Goal: Task Accomplishment & Management: Complete application form

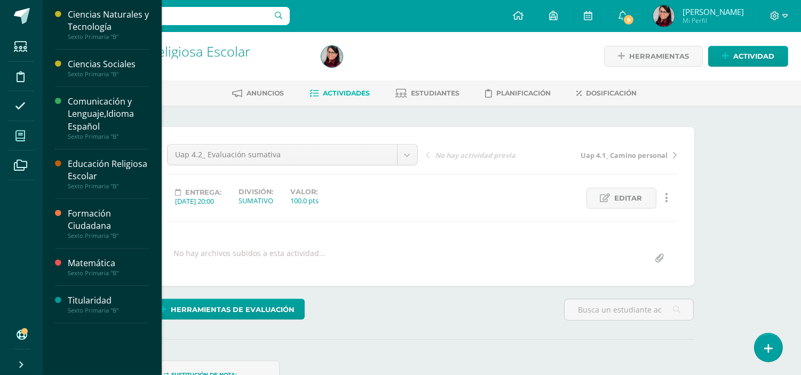
click at [21, 135] on icon at bounding box center [20, 136] width 10 height 11
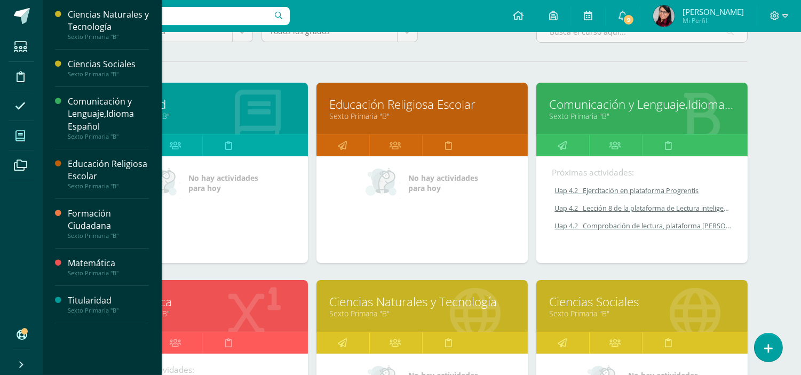
scroll to position [118, 0]
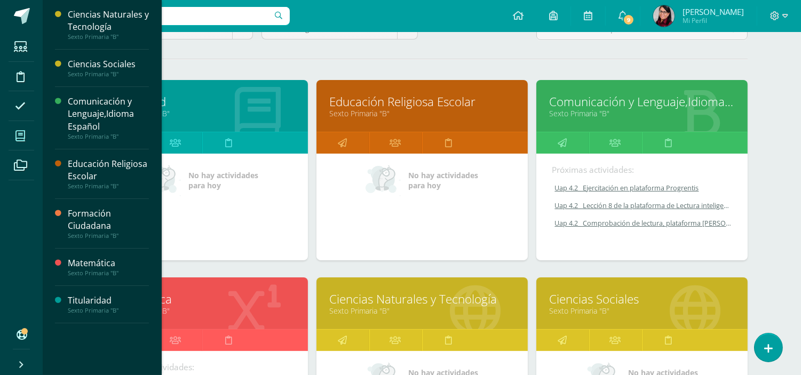
click at [212, 302] on link "Matemática" at bounding box center [202, 299] width 185 height 17
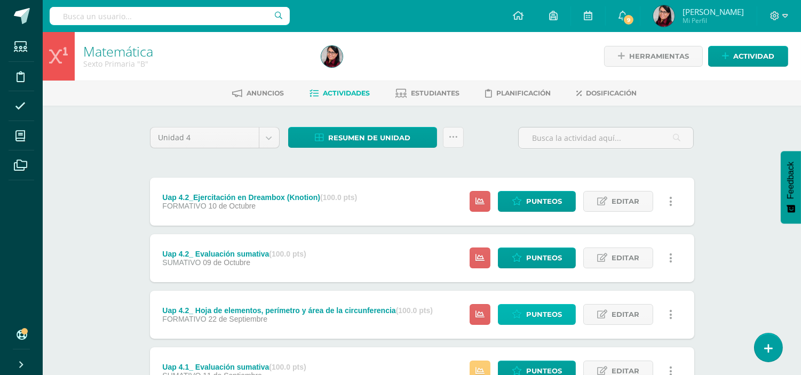
click at [539, 313] on span "Punteos" at bounding box center [544, 315] width 36 height 20
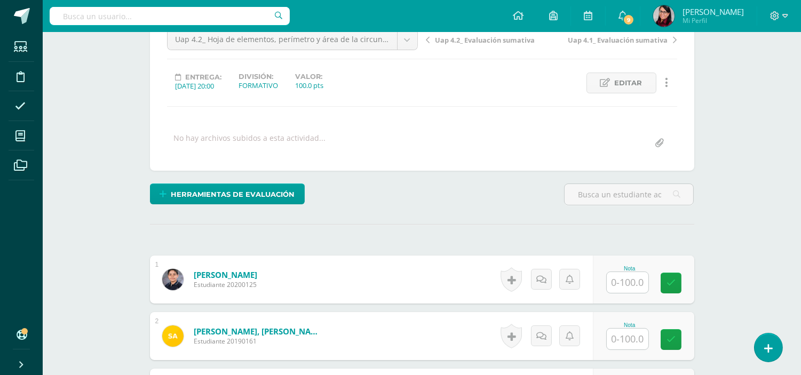
scroll to position [119, 0]
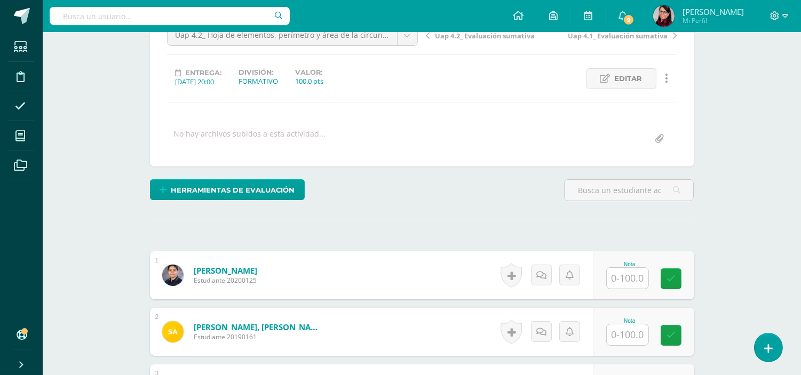
click at [619, 280] on input "text" at bounding box center [627, 278] width 42 height 21
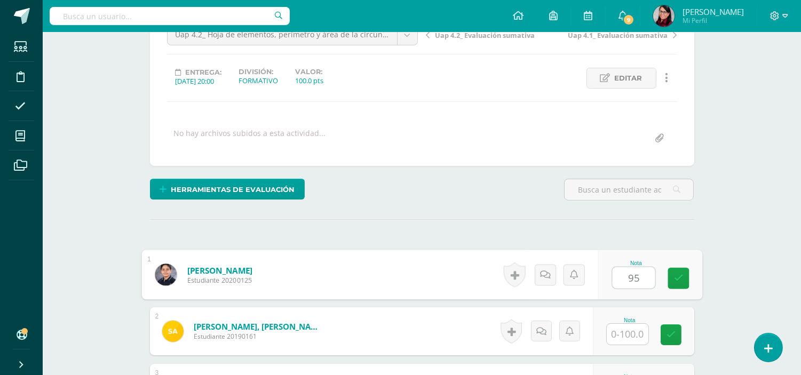
type input "95"
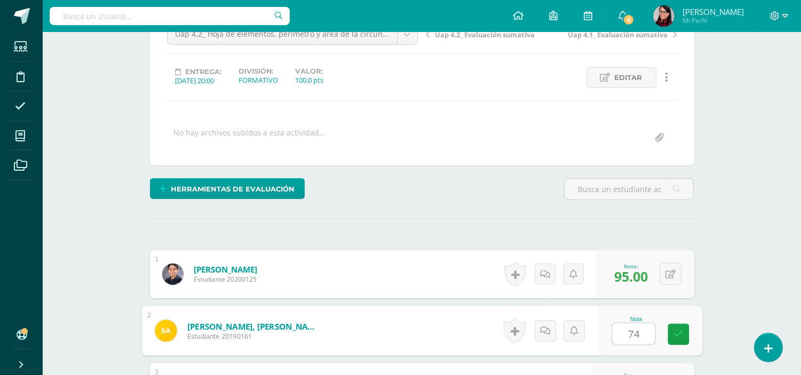
scroll to position [121, 0]
type input "74"
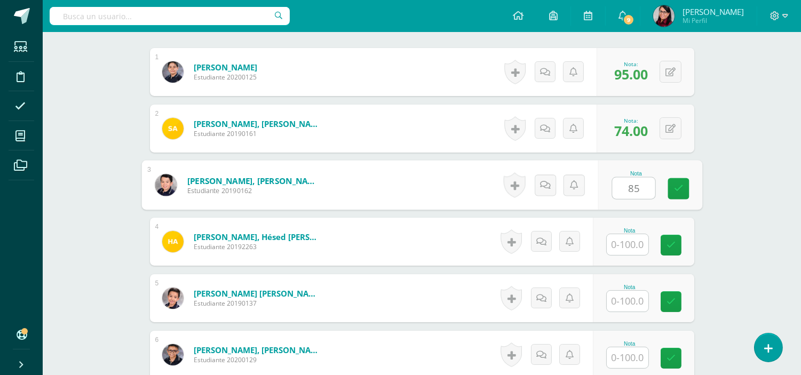
type input "85"
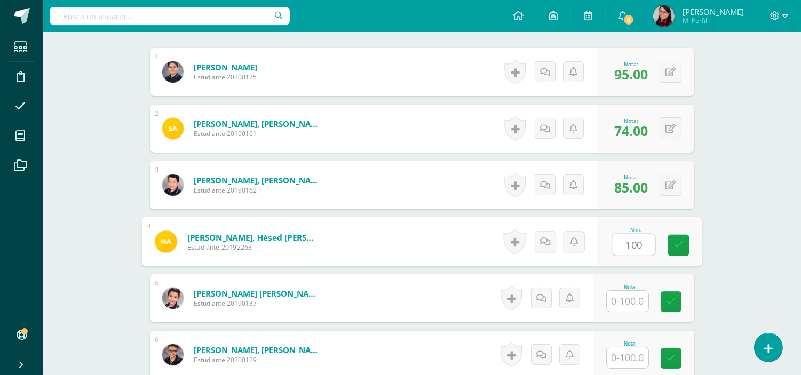
type input "100"
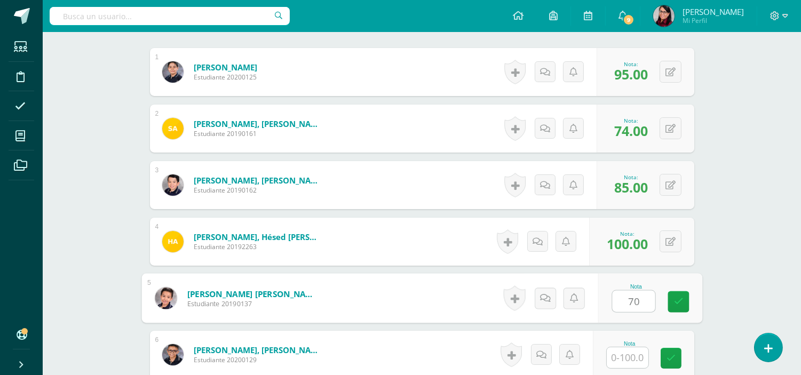
type input "70"
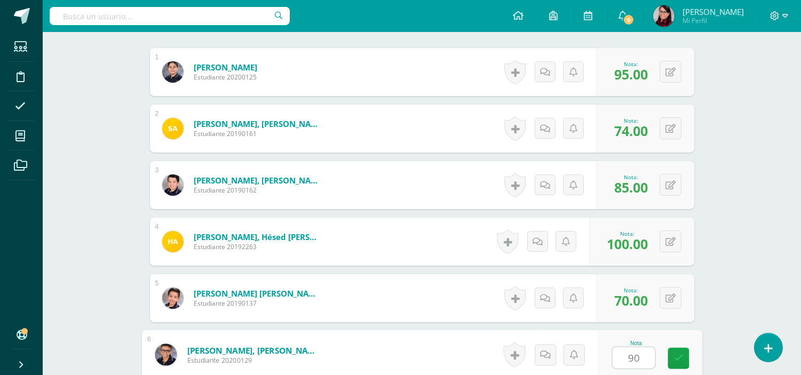
type input "90"
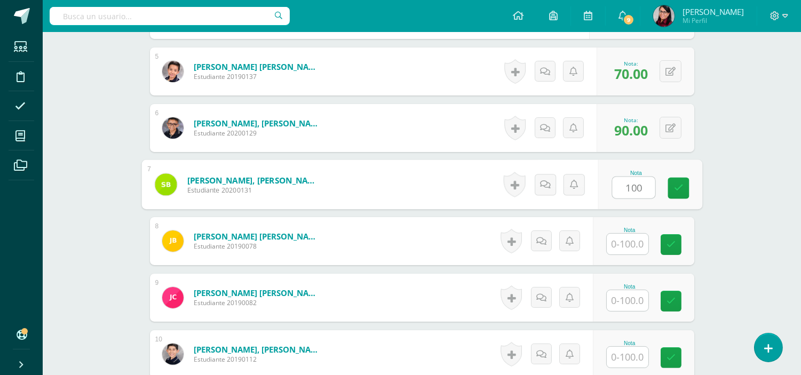
type input "100"
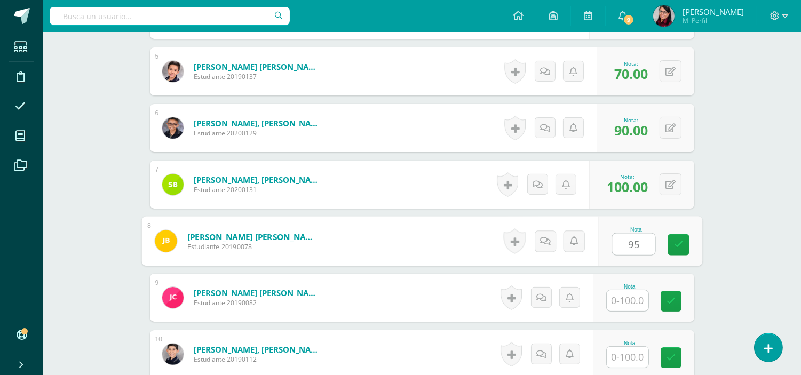
type input "95"
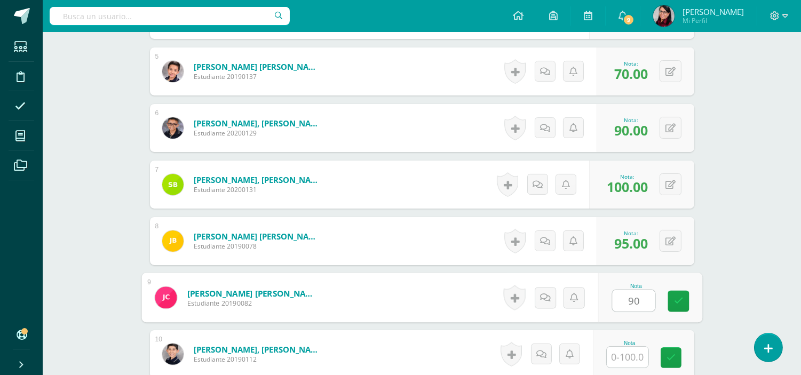
type input "90"
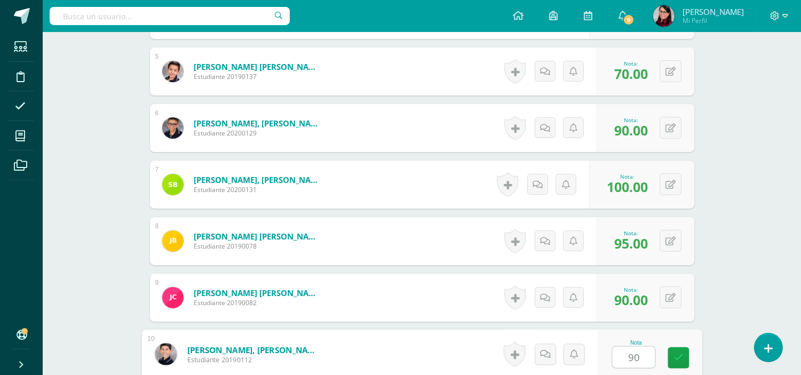
type input "90"
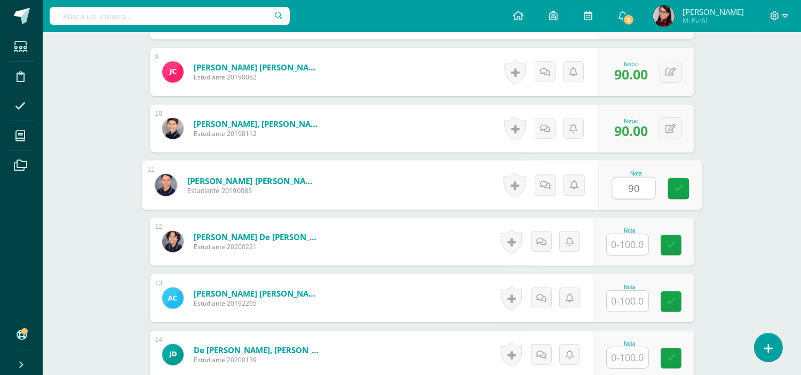
type input "90"
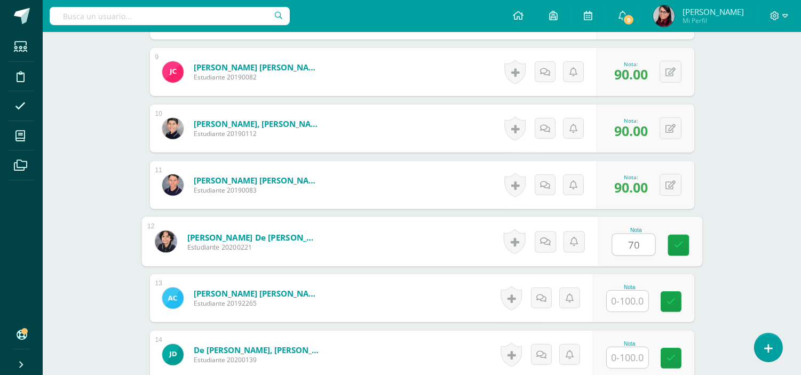
type input "70"
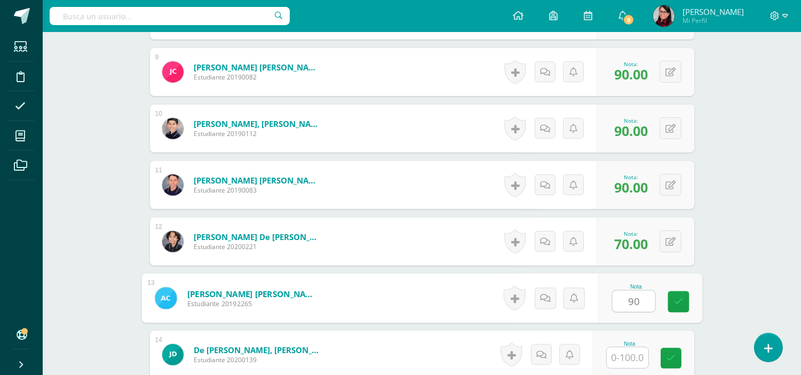
type input "90"
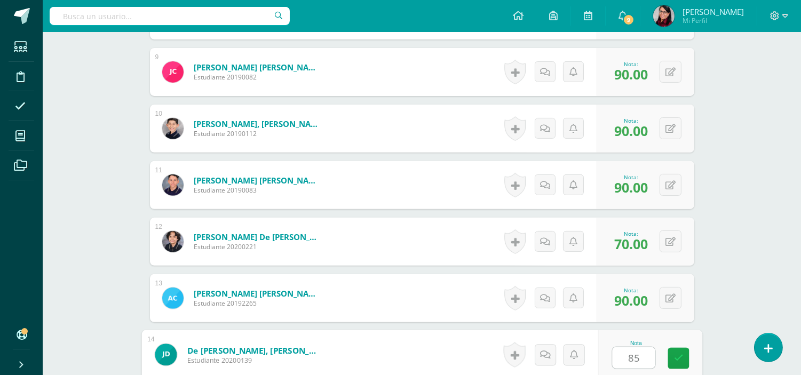
type input "85"
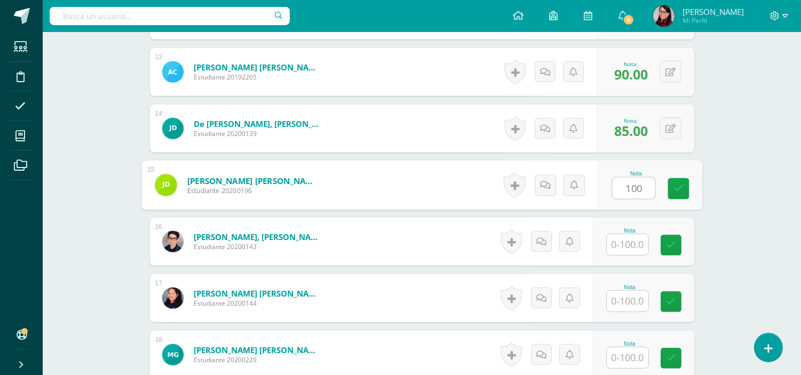
type input "100"
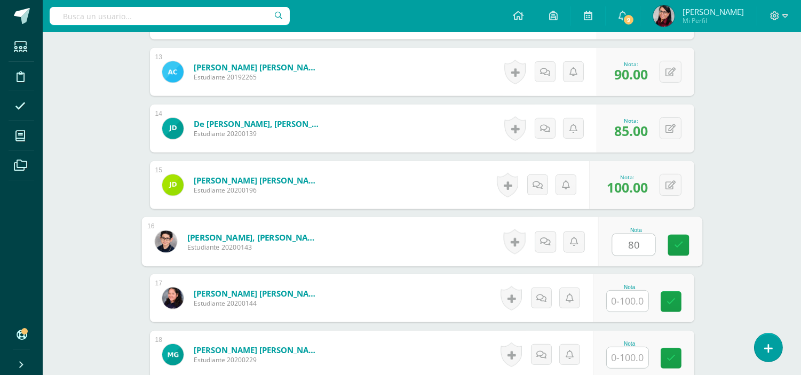
type input "80"
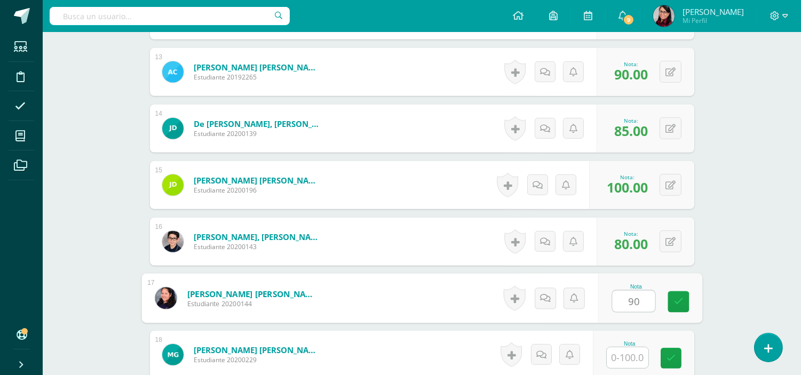
type input "90"
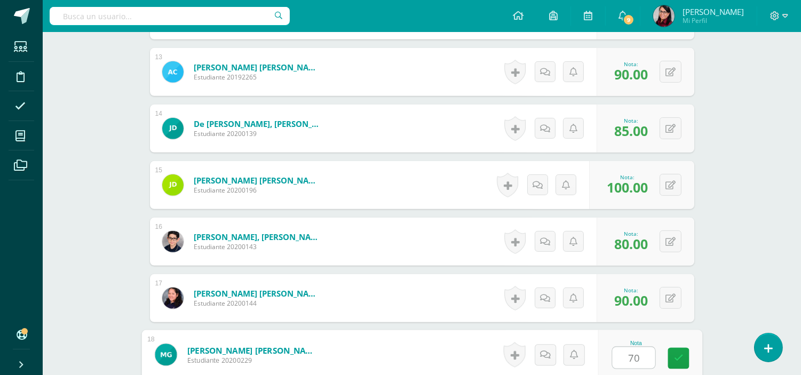
type input "70"
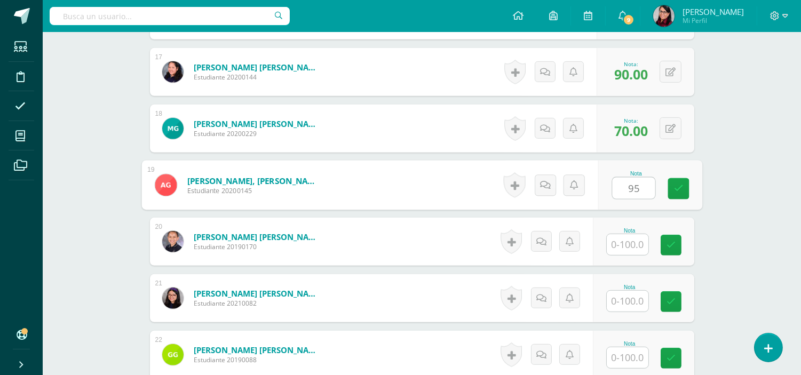
type input "95"
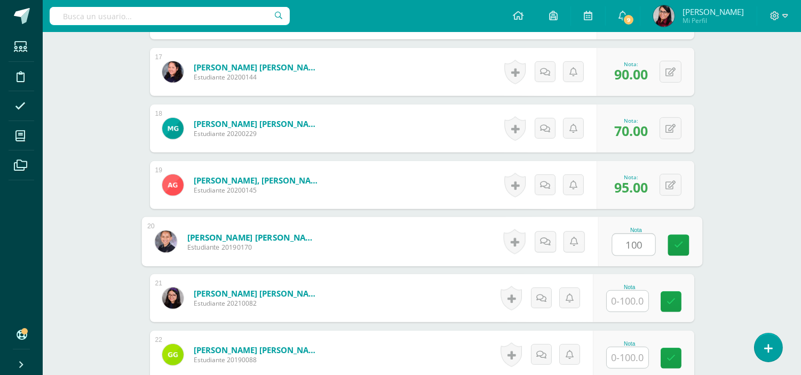
type input "100"
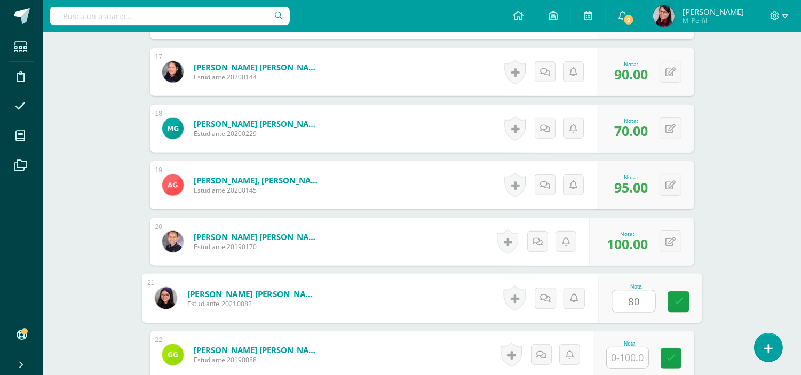
type input "80"
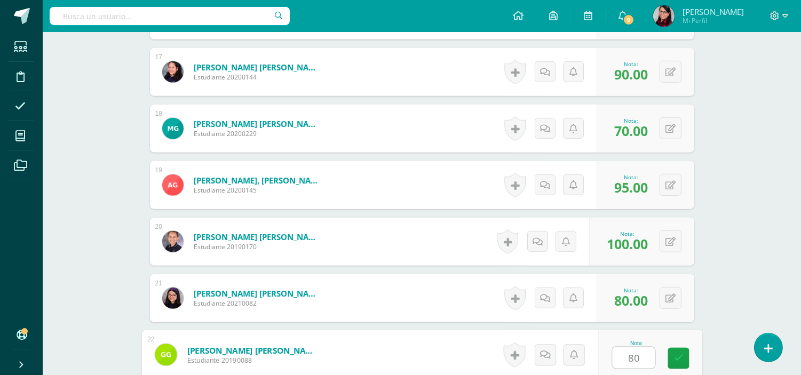
type input "80"
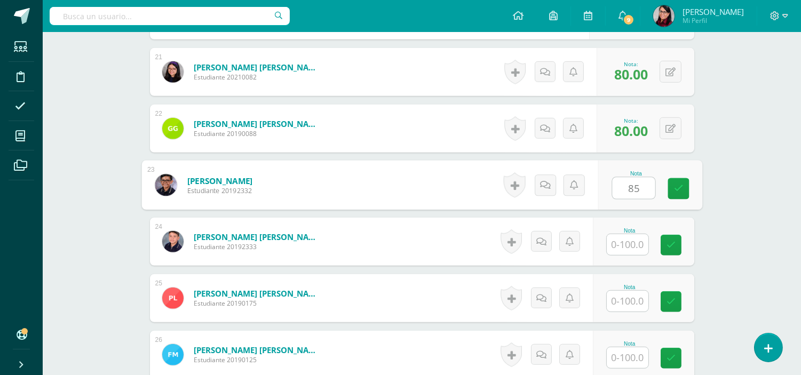
type input "85"
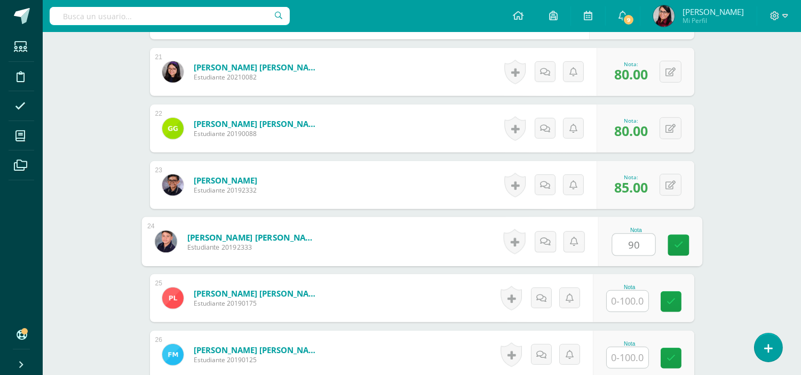
type input "90"
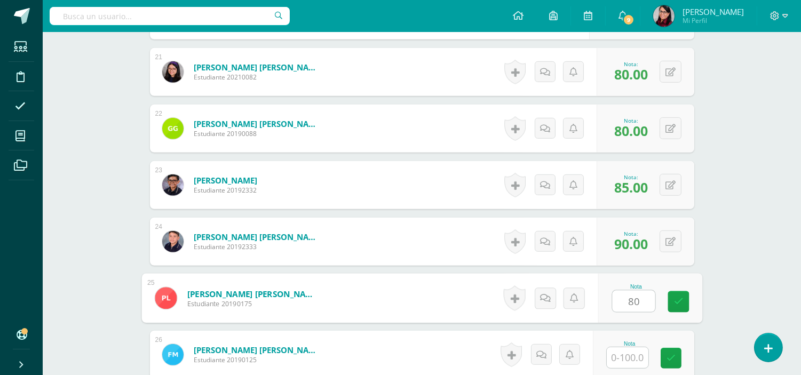
type input "80"
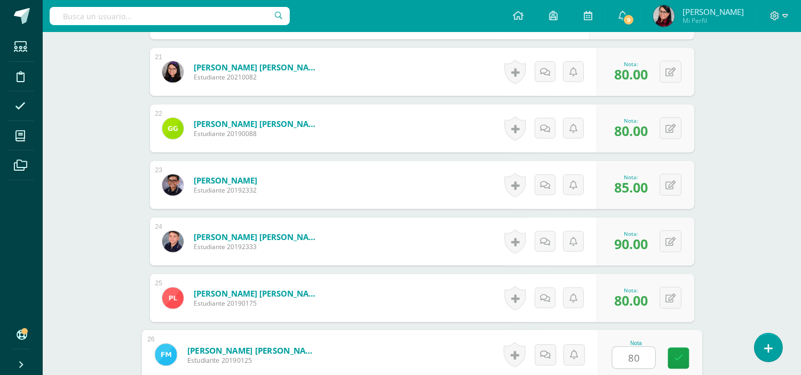
type input "80"
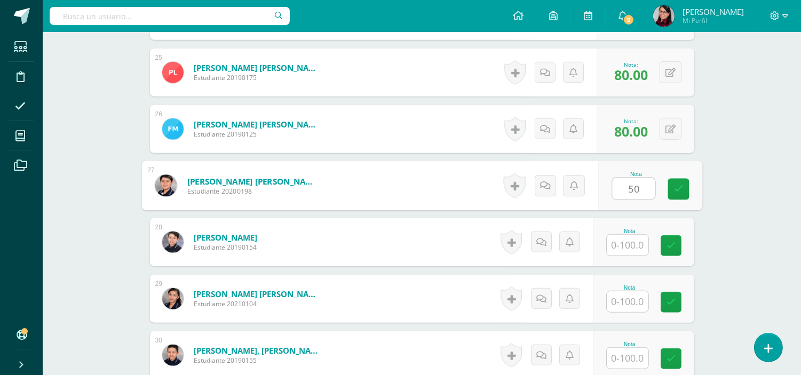
type input "50"
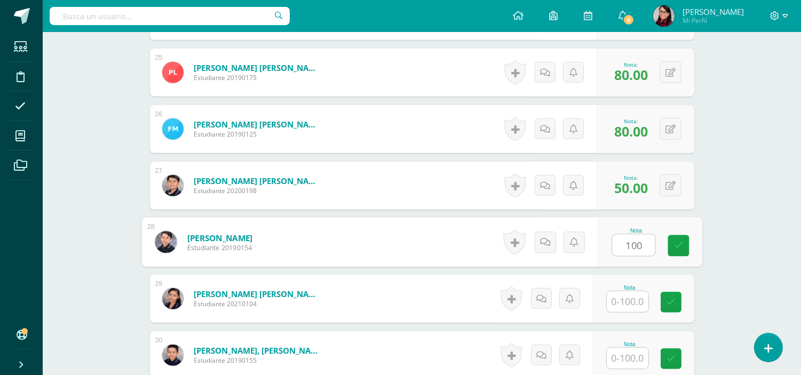
type input "100"
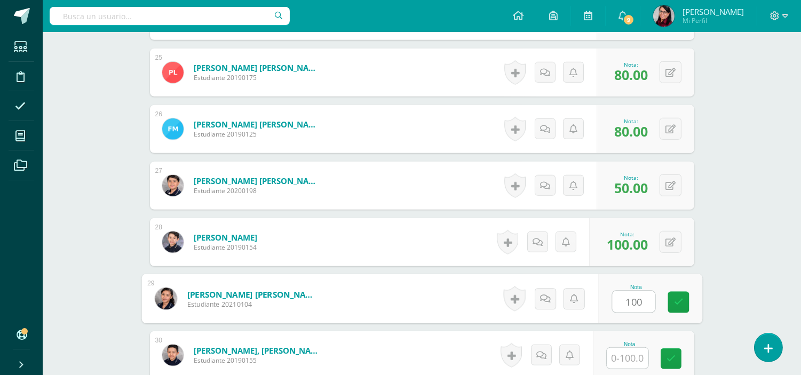
type input "100"
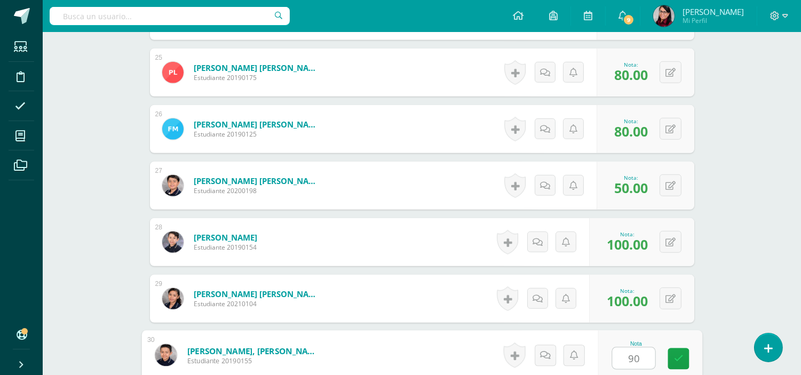
type input "90"
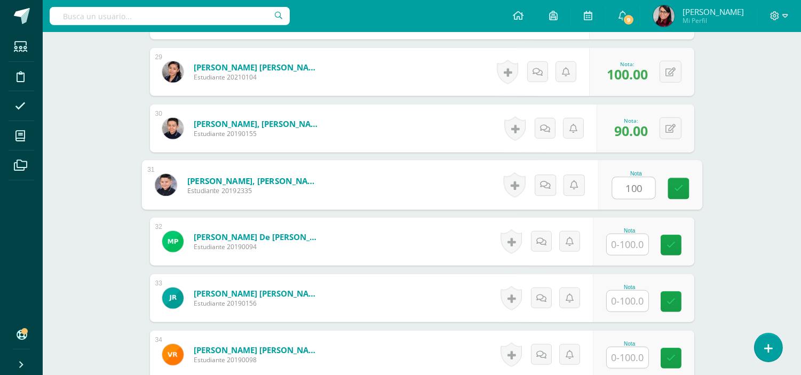
type input "100"
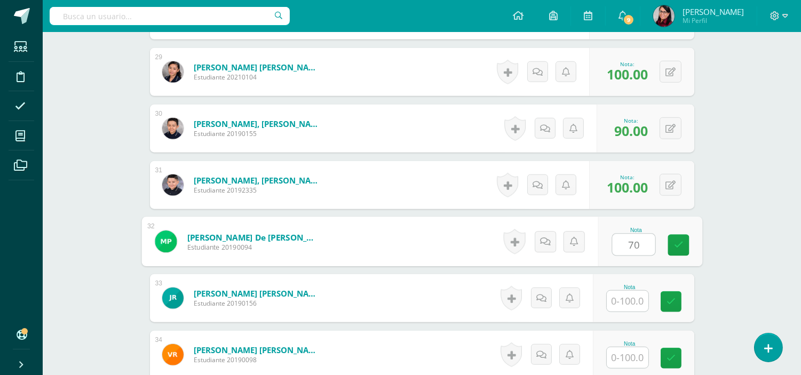
type input "70"
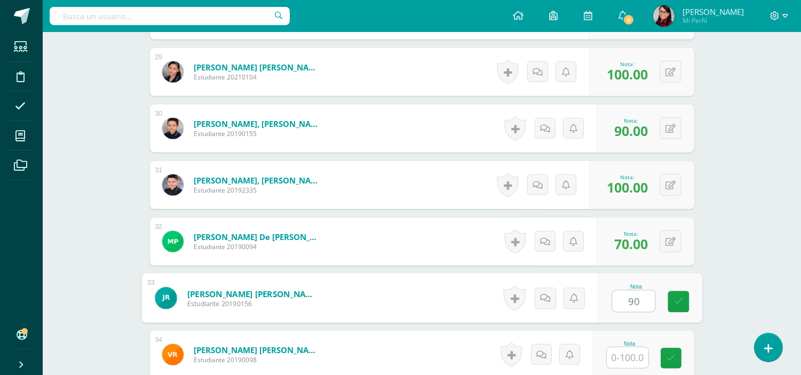
type input "90"
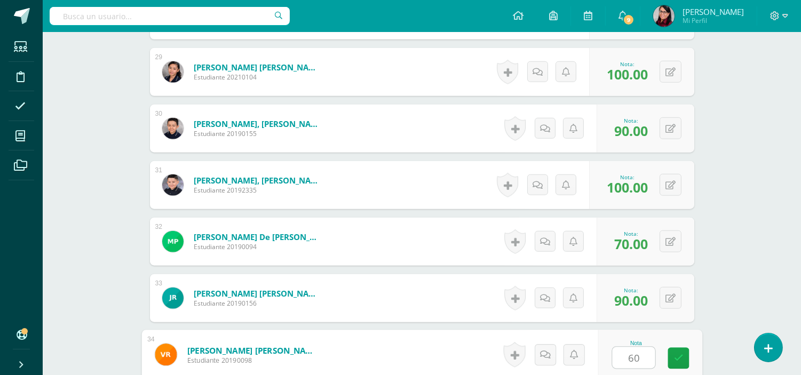
type input "60"
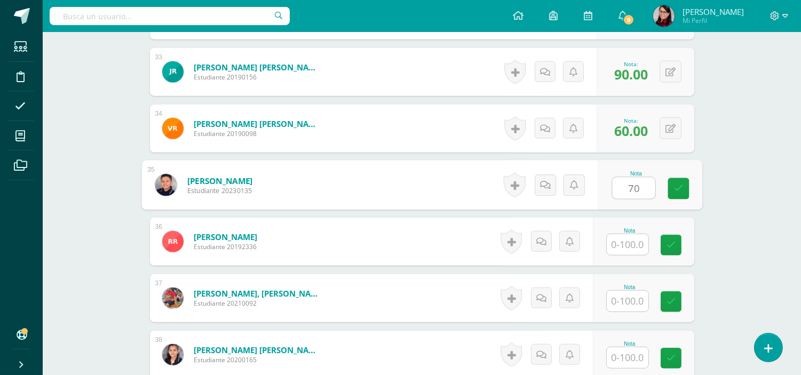
type input "70"
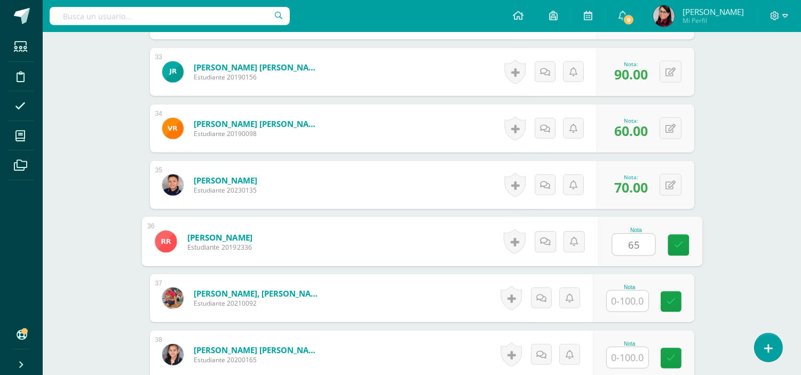
type input "65"
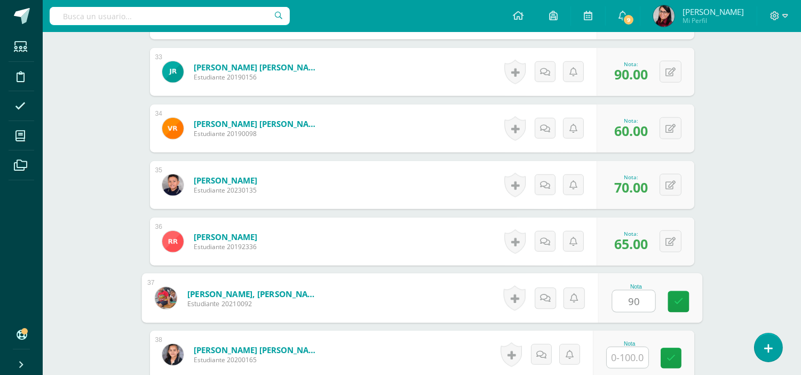
type input "90"
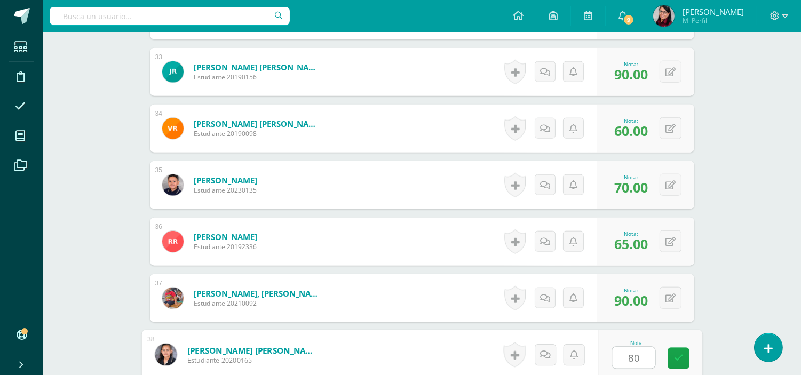
type input "80"
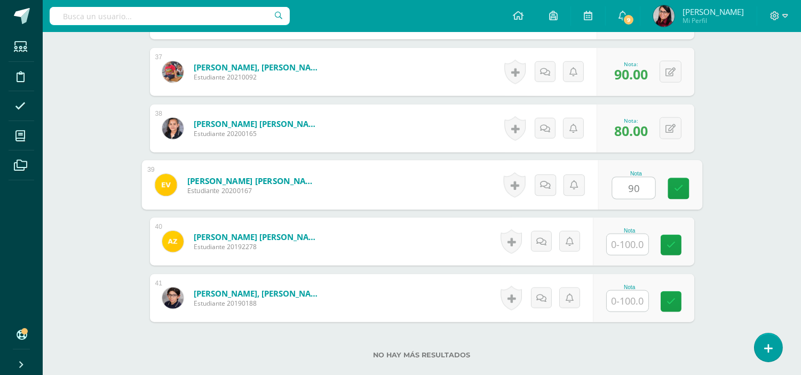
type input "90"
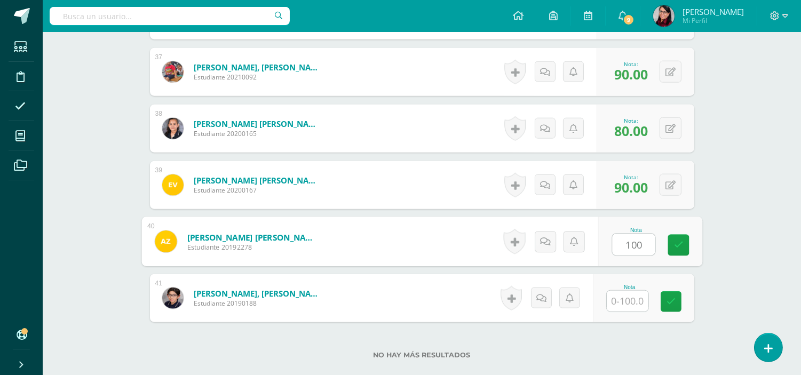
type input "100"
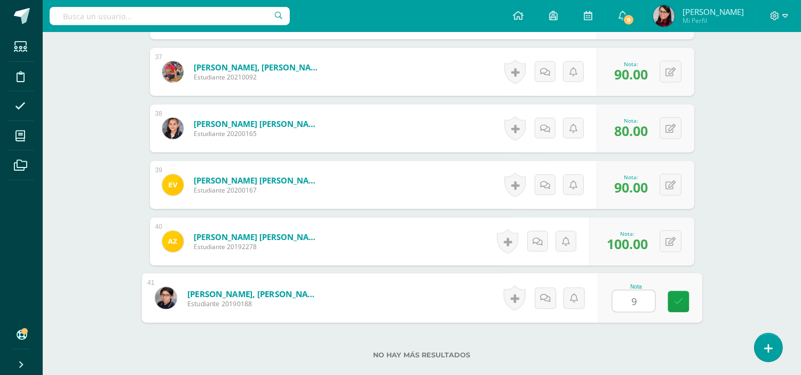
type input "90"
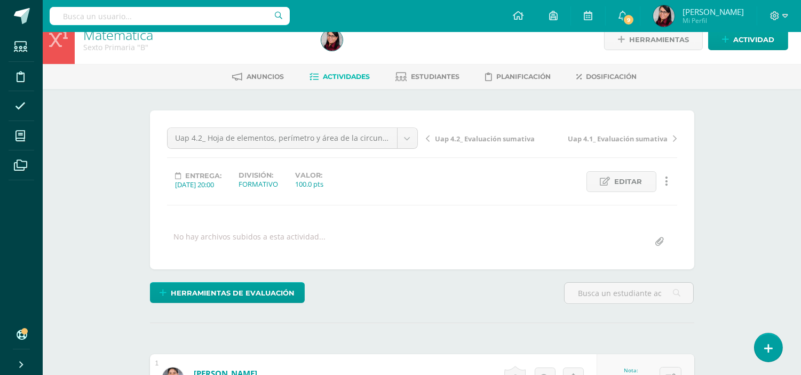
scroll to position [0, 0]
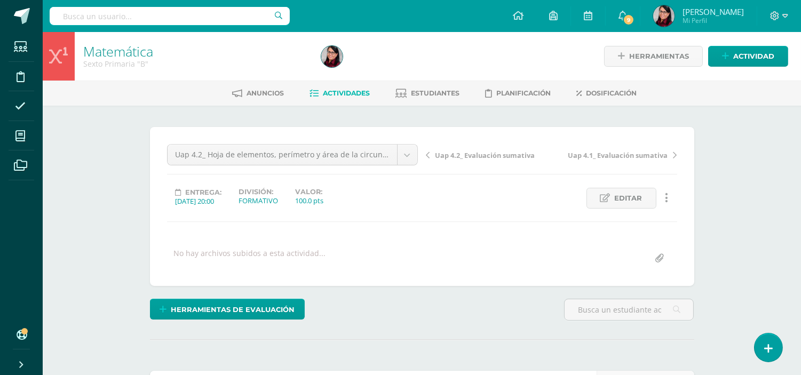
click at [348, 85] on link "Actividades" at bounding box center [340, 93] width 60 height 17
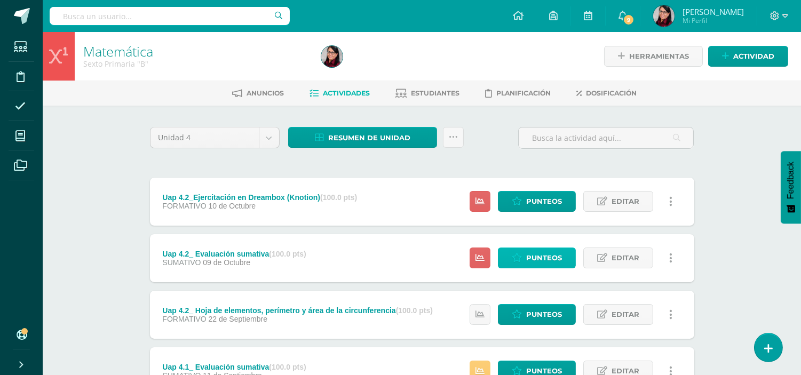
click at [544, 257] on span "Punteos" at bounding box center [544, 258] width 36 height 20
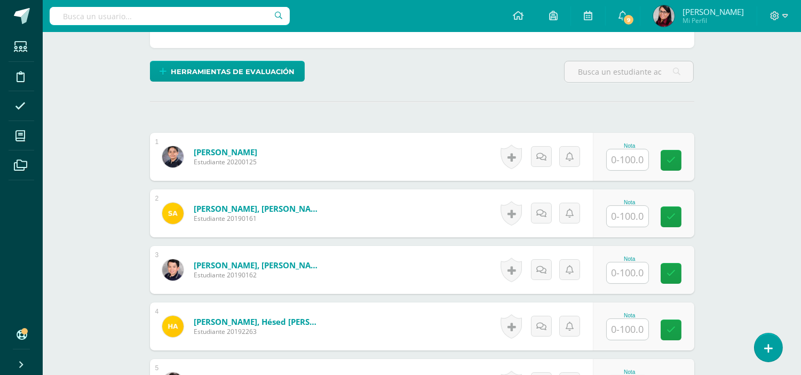
scroll to position [238, 0]
click at [627, 161] on input "text" at bounding box center [627, 159] width 42 height 21
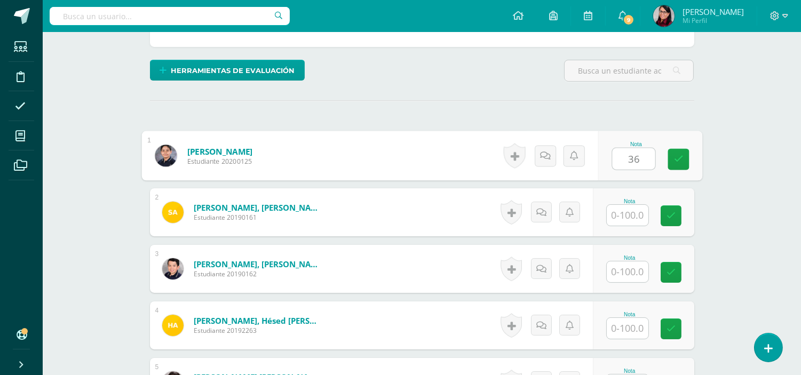
scroll to position [240, 0]
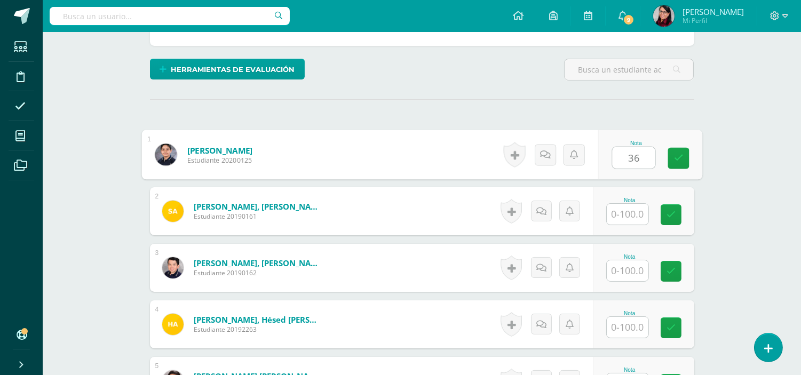
type input "36"
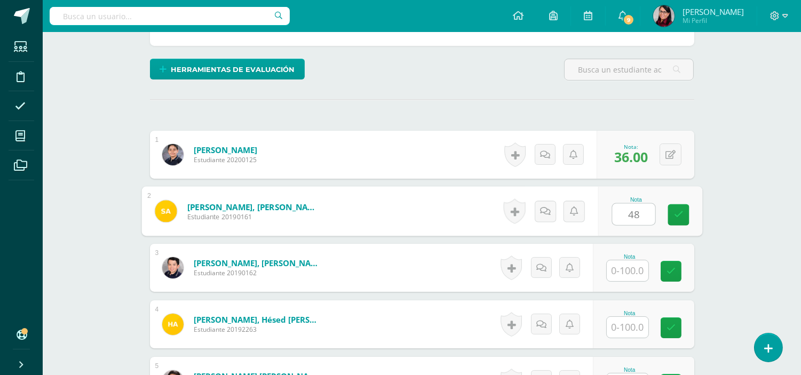
type input "48"
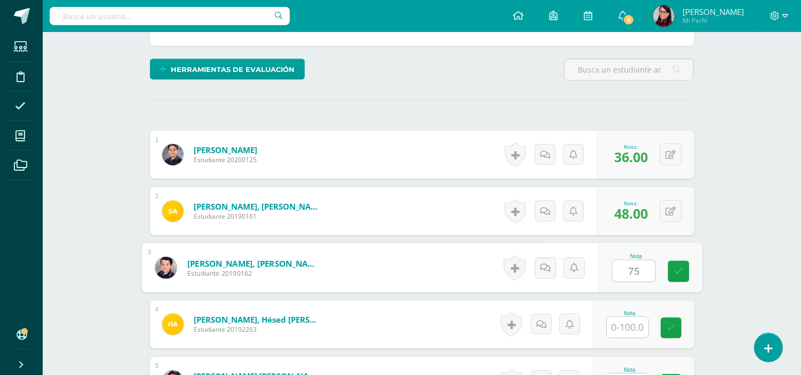
type input "75"
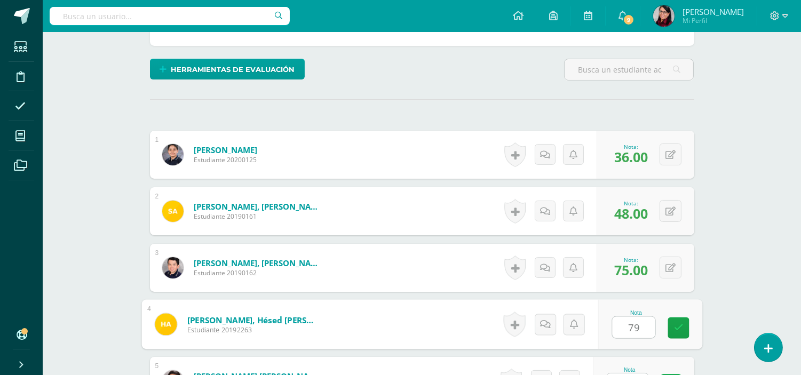
type input "79"
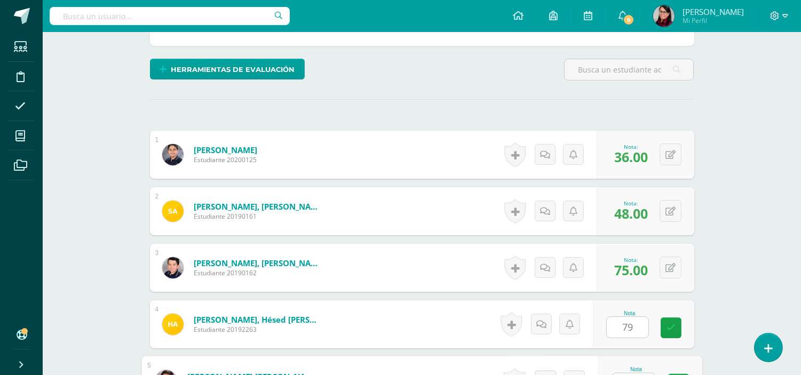
scroll to position [259, 0]
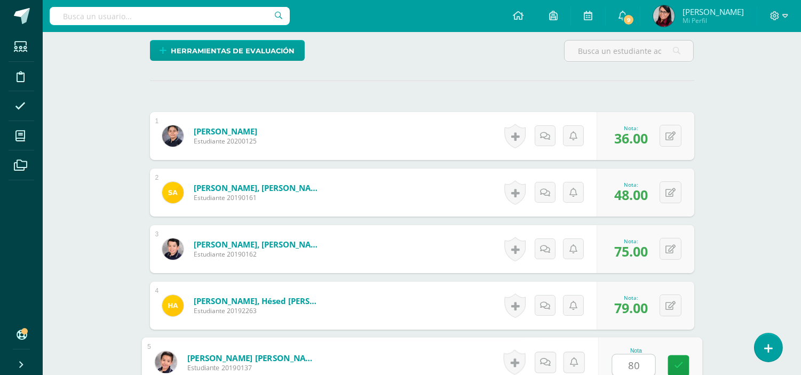
type input "80"
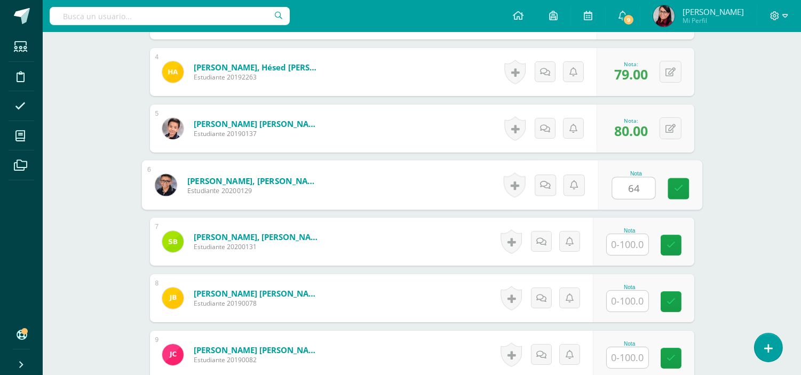
type input "64"
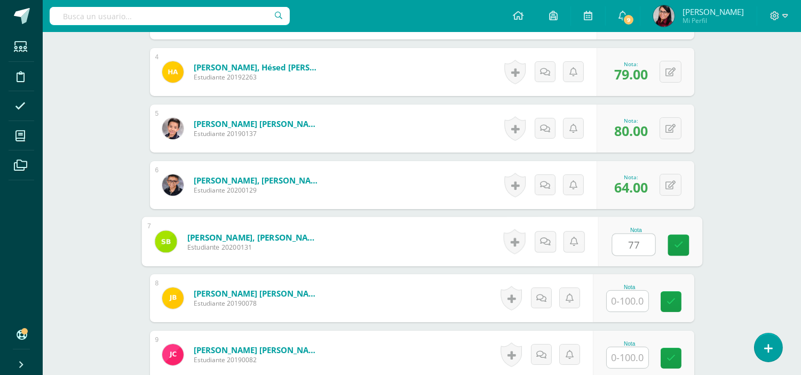
type input "77"
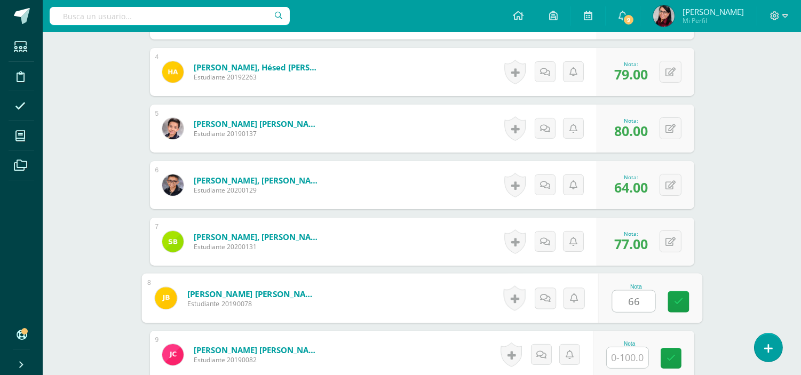
type input "66"
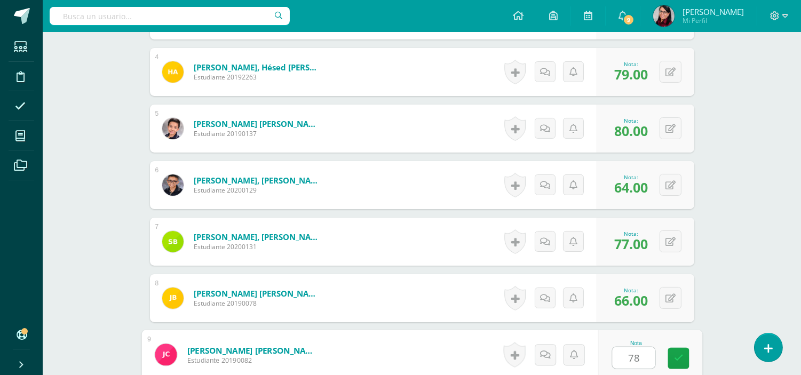
type input "78"
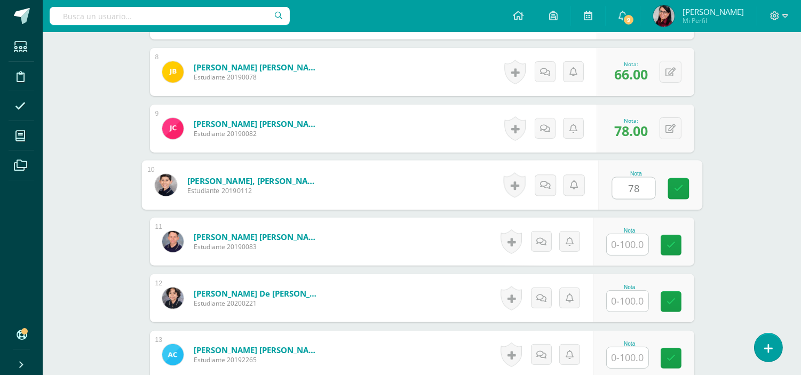
type input "78"
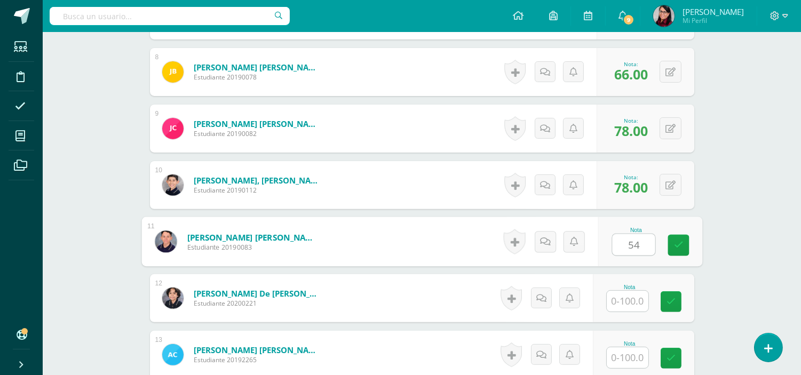
type input "54"
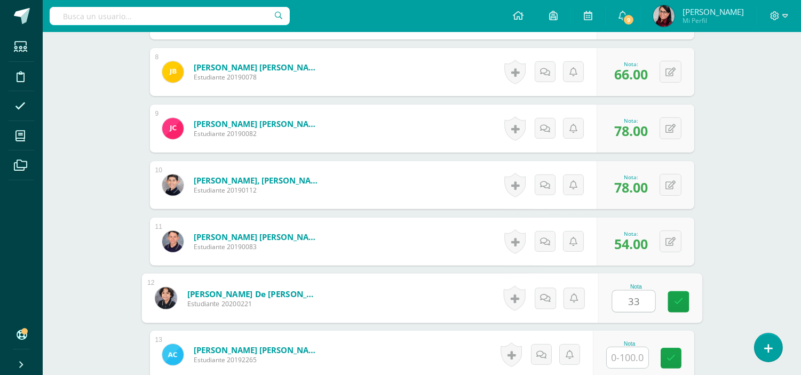
type input "33"
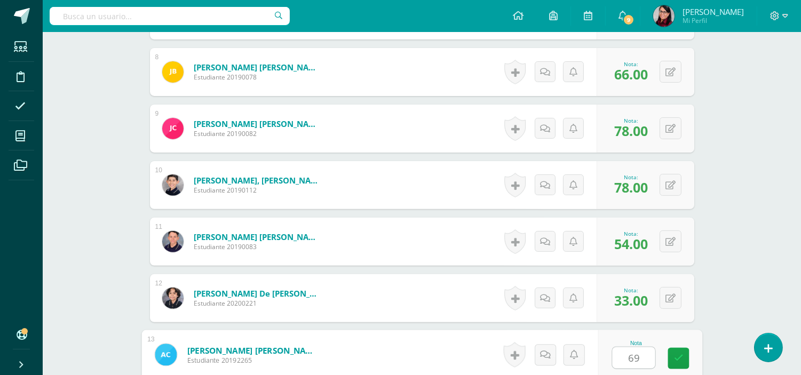
type input "69"
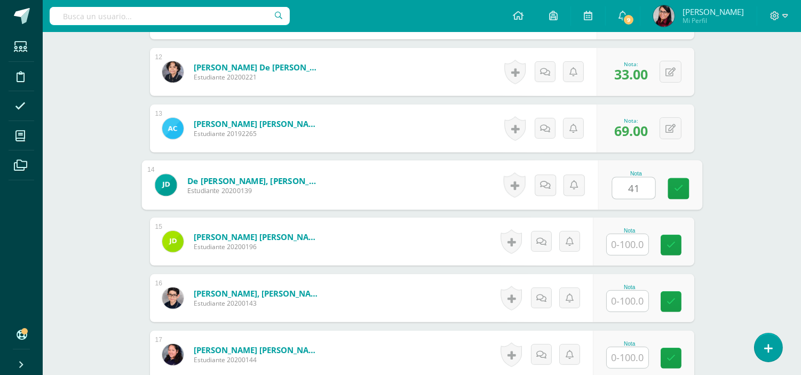
type input "41"
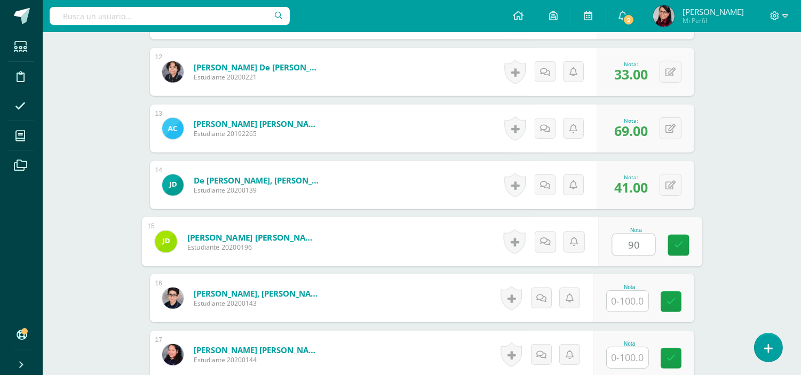
type input "90"
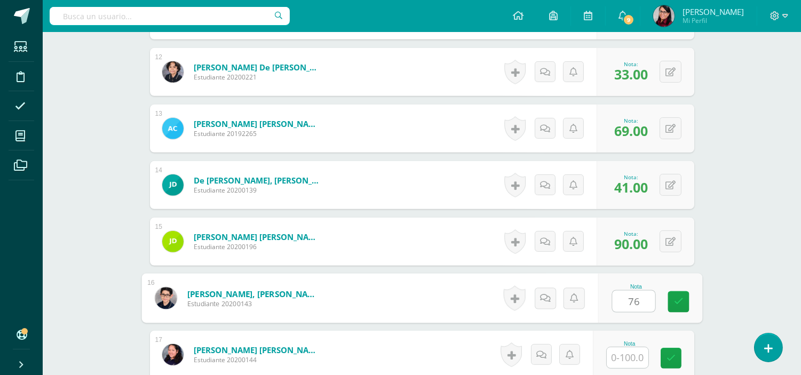
type input "76"
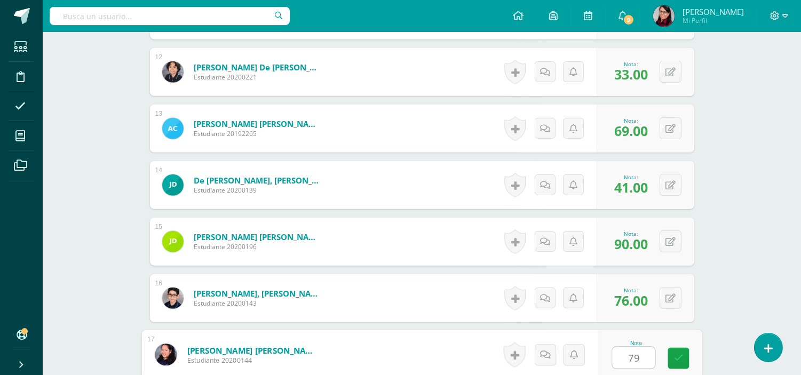
type input "79"
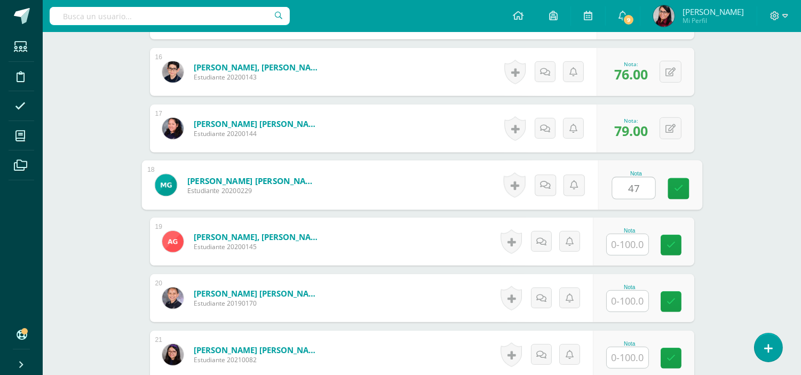
type input "47"
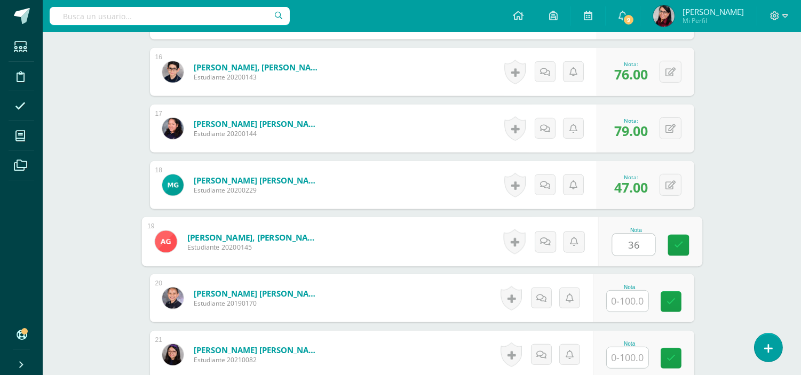
type input "36"
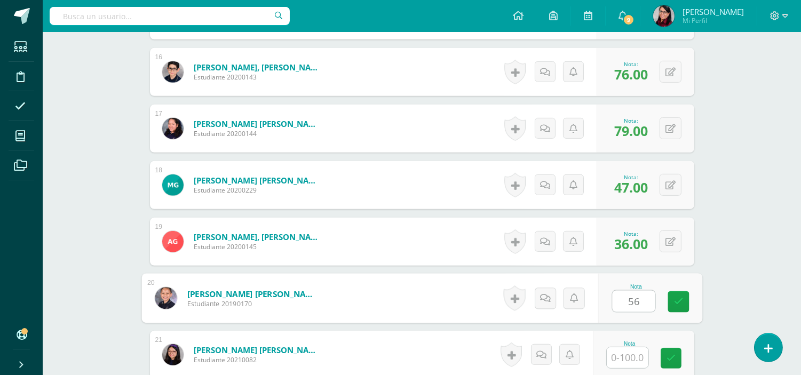
type input "56"
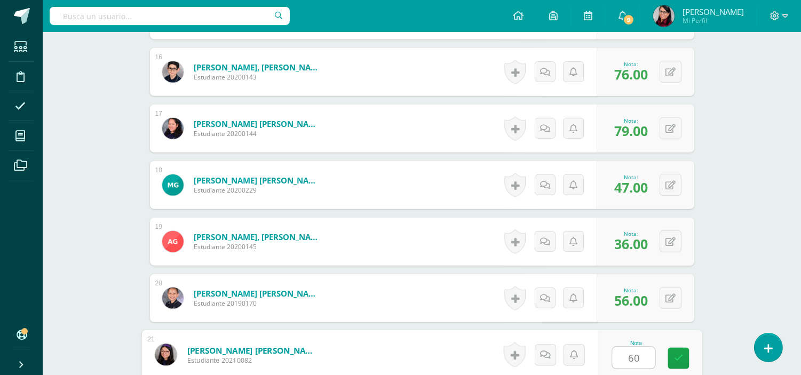
type input "60"
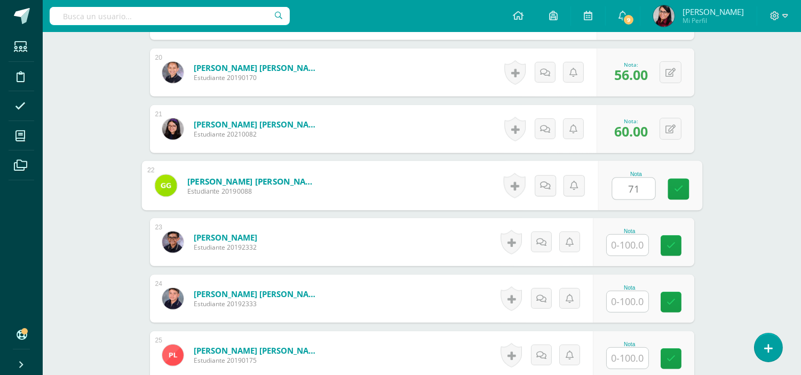
type input "71"
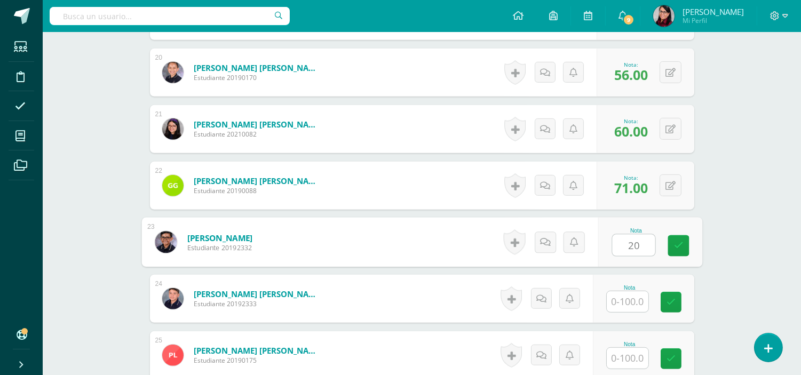
type input "20"
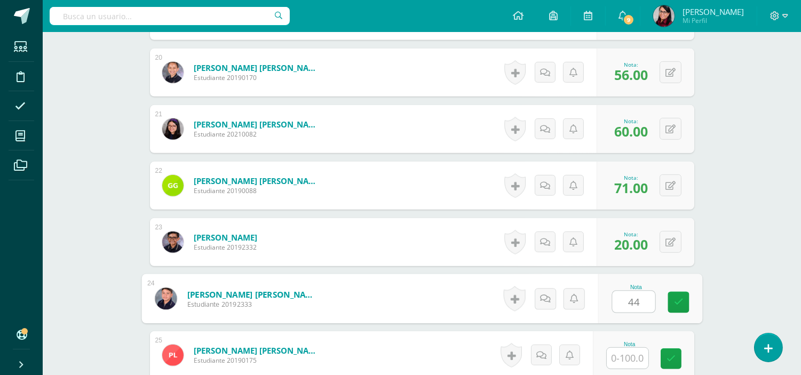
type input "44"
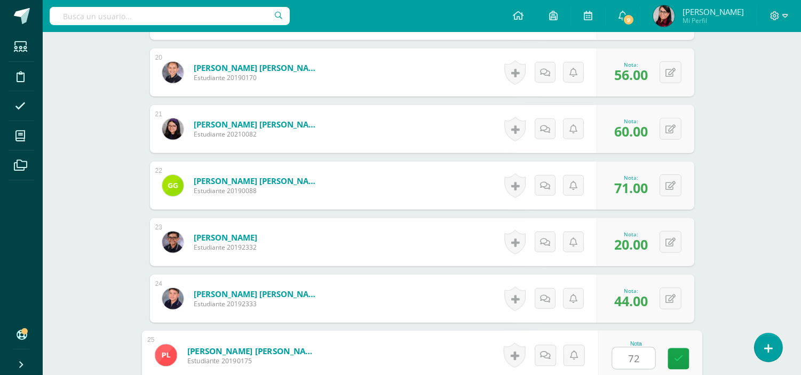
type input "72"
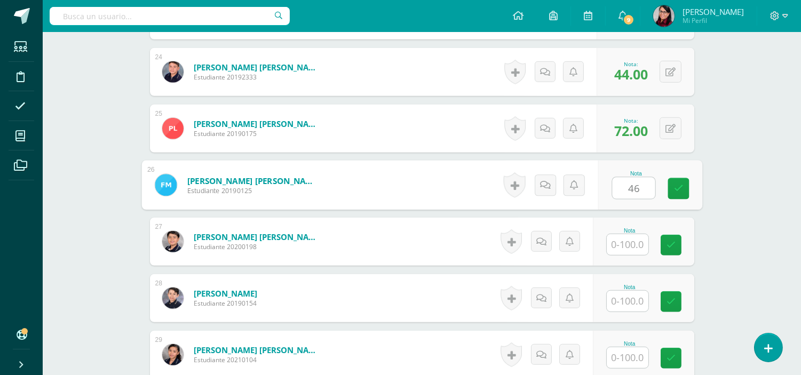
type input "46"
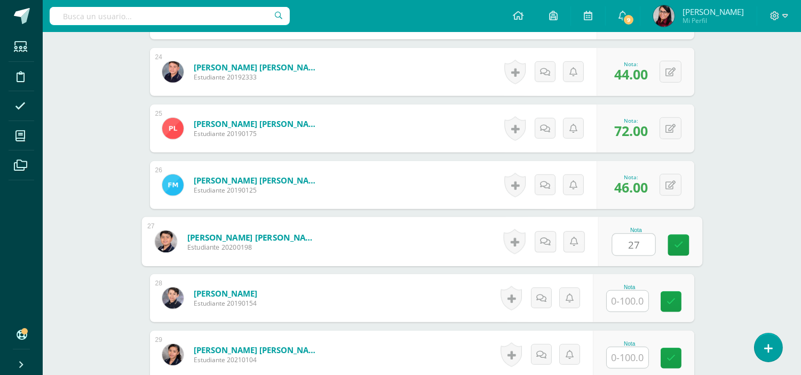
type input "27"
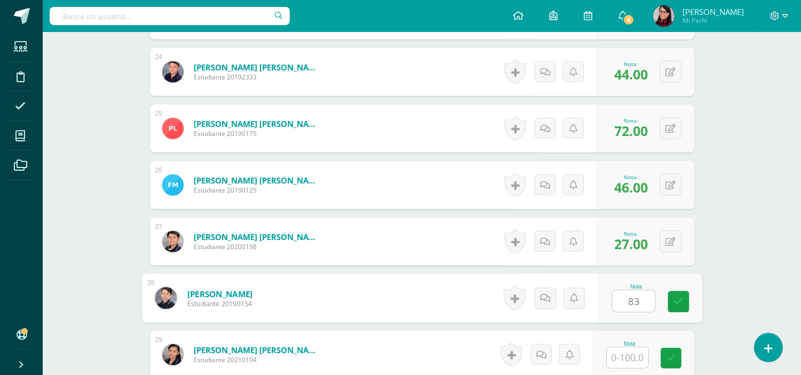
type input "83"
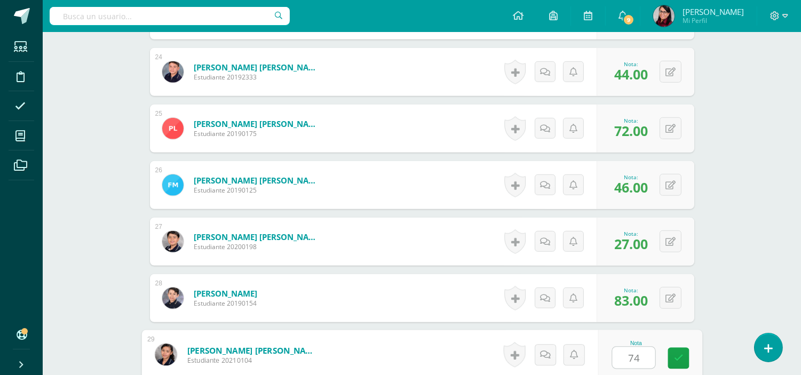
type input "74"
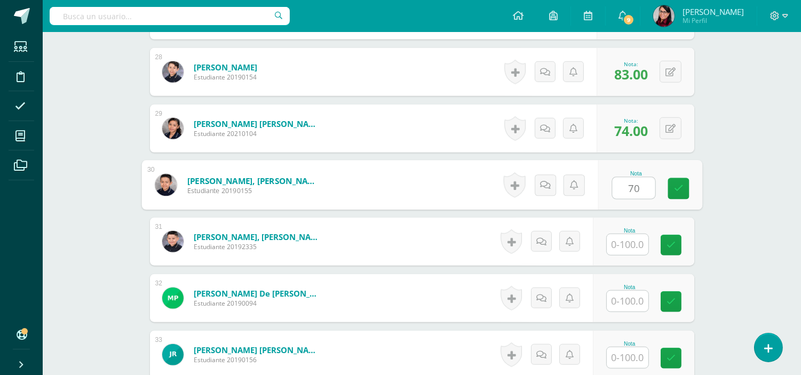
type input "70"
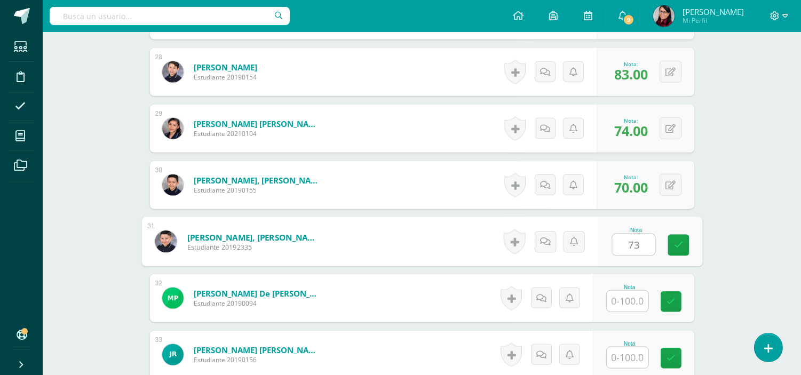
type input "73"
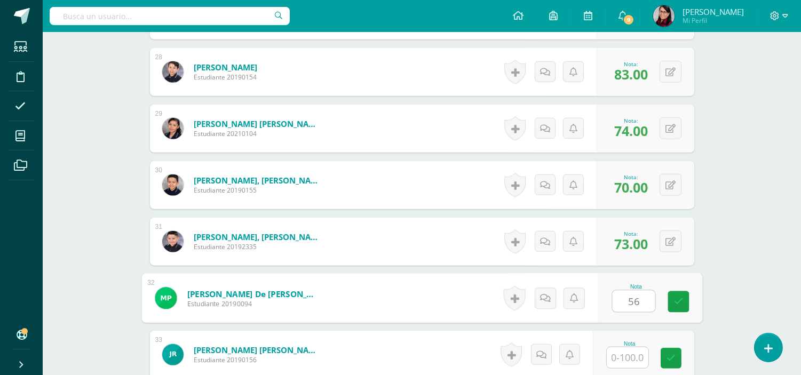
type input "56"
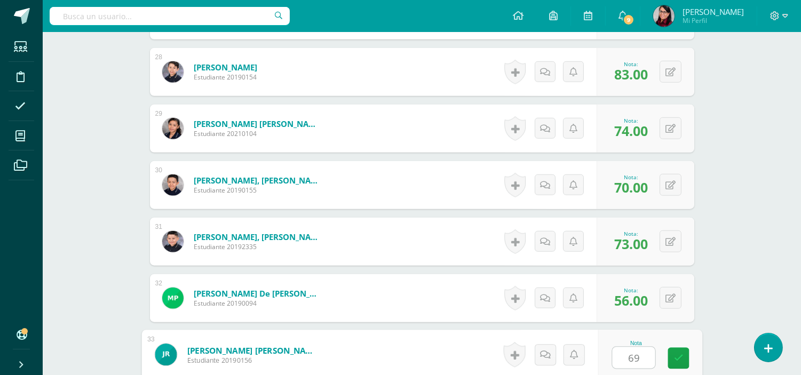
type input "69"
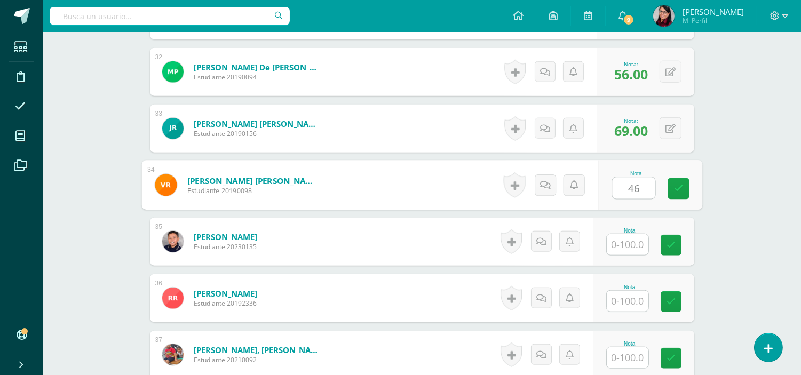
type input "46"
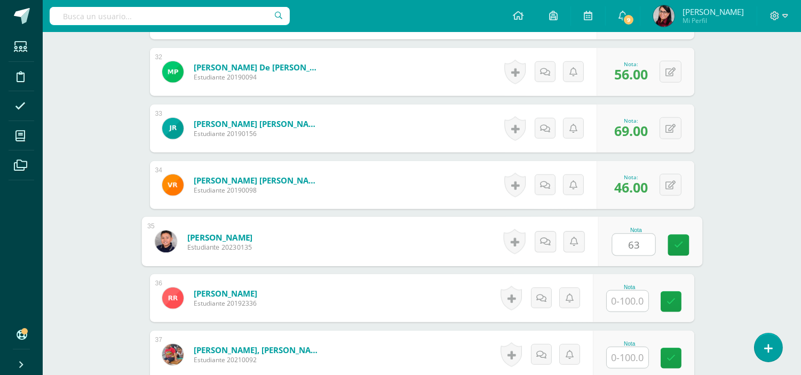
type input "63"
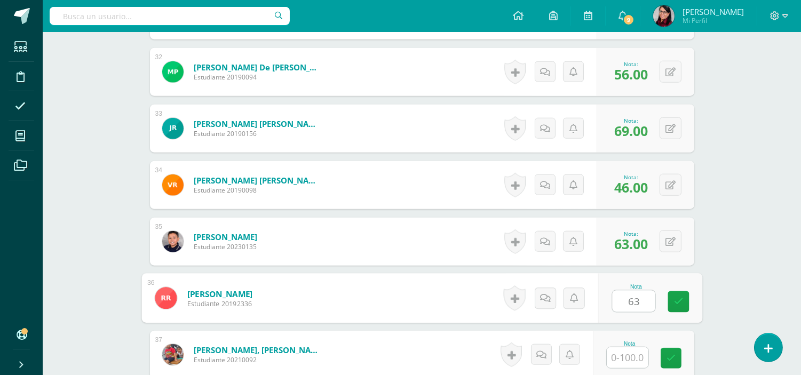
type input "63"
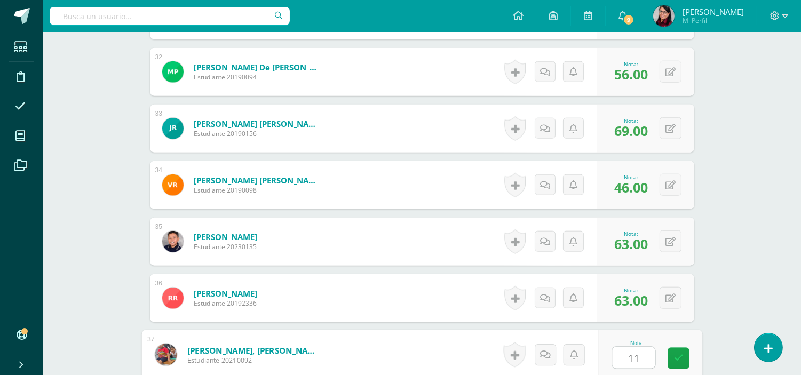
type input "11"
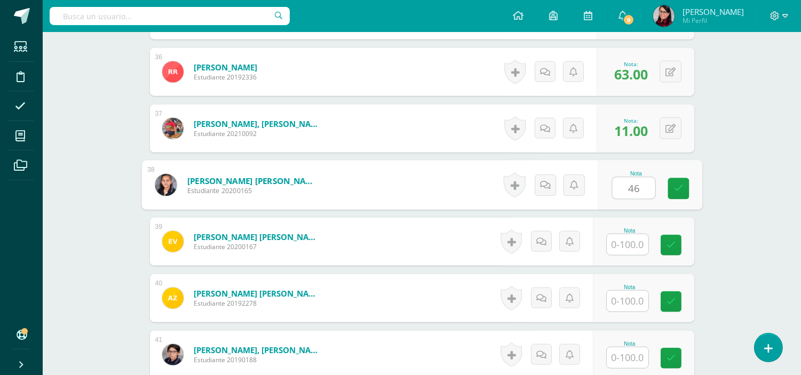
type input "46"
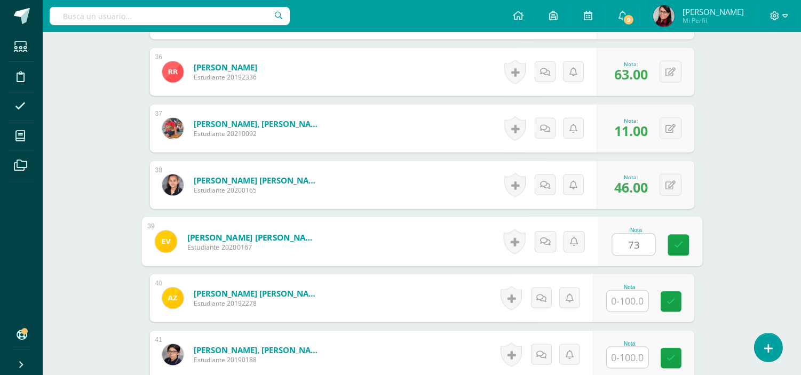
type input "73"
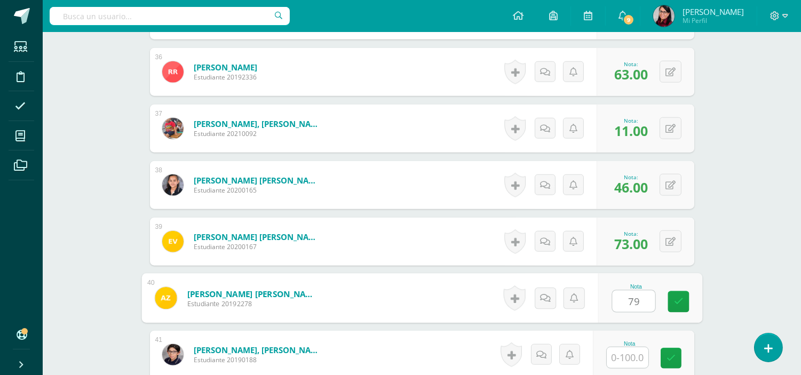
type input "79"
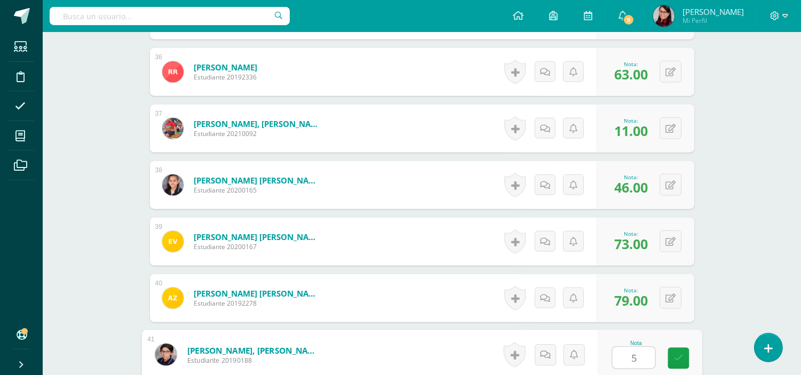
type input "51"
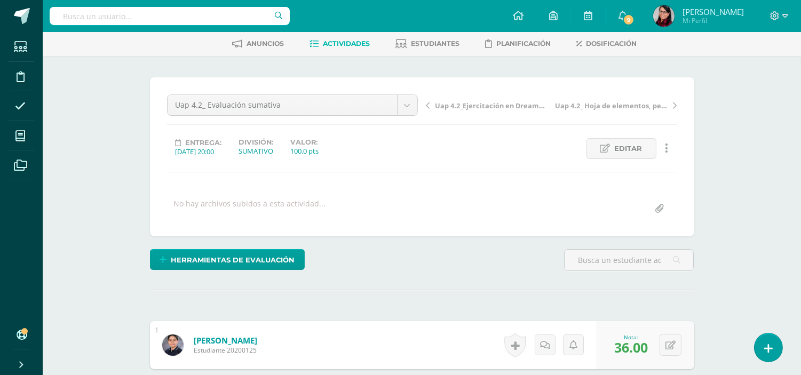
scroll to position [0, 0]
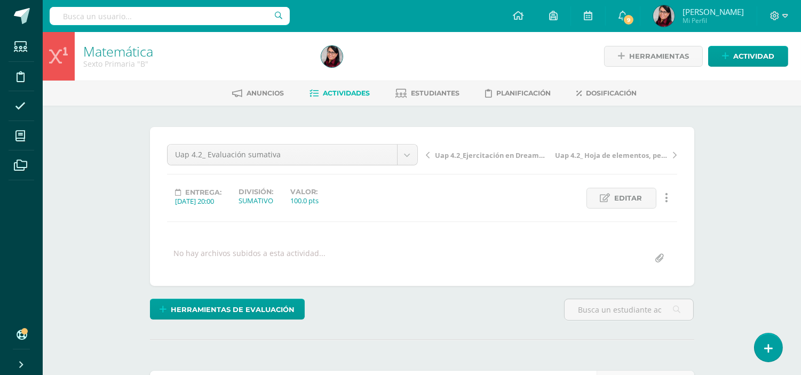
click at [345, 92] on span "Actividades" at bounding box center [346, 93] width 47 height 8
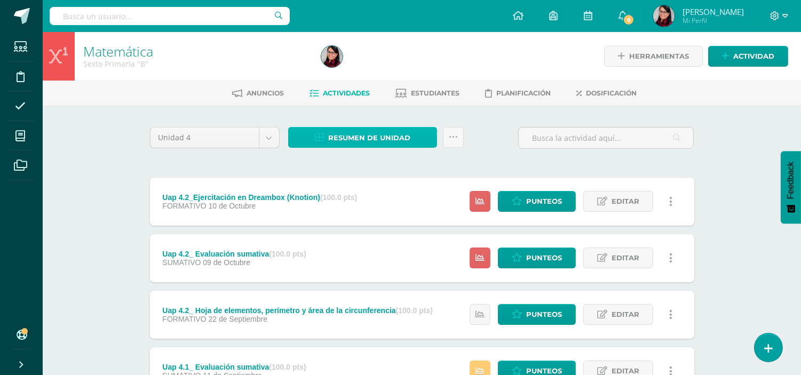
click at [361, 131] on span "Resumen de unidad" at bounding box center [369, 138] width 82 height 20
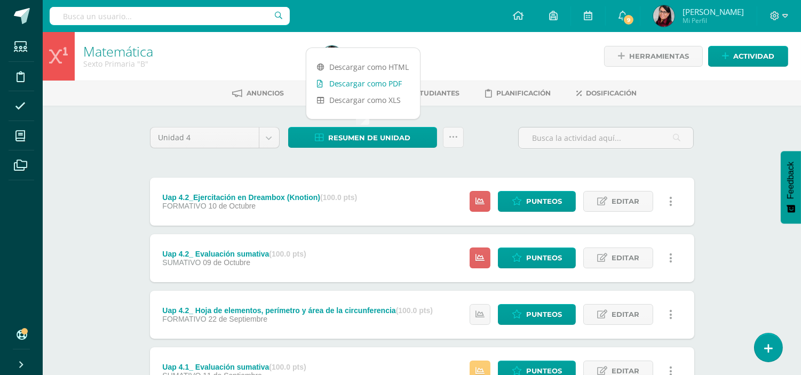
click at [366, 83] on link "Descargar como PDF" at bounding box center [363, 83] width 114 height 17
click at [317, 165] on div "Unidad 4 Unidad 1 Unidad 2 Unidad 3 Unidad 4 Resumen de unidad Subir actividade…" at bounding box center [422, 314] width 553 height 374
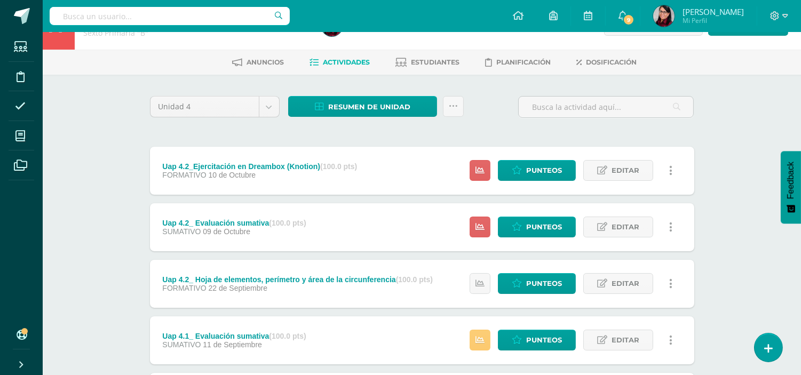
scroll to position [28, 0]
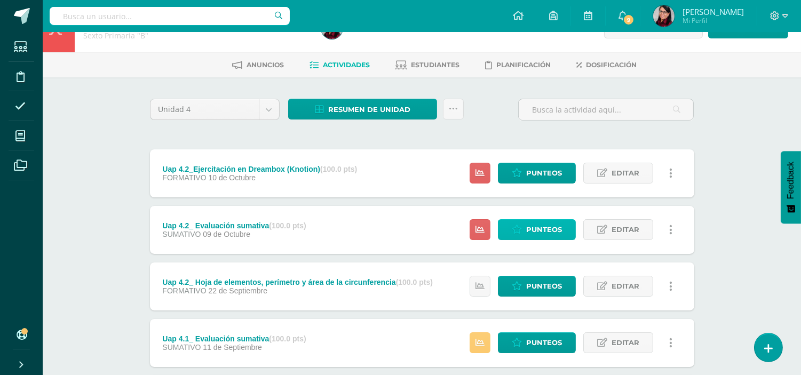
click at [541, 231] on span "Punteos" at bounding box center [544, 230] width 36 height 20
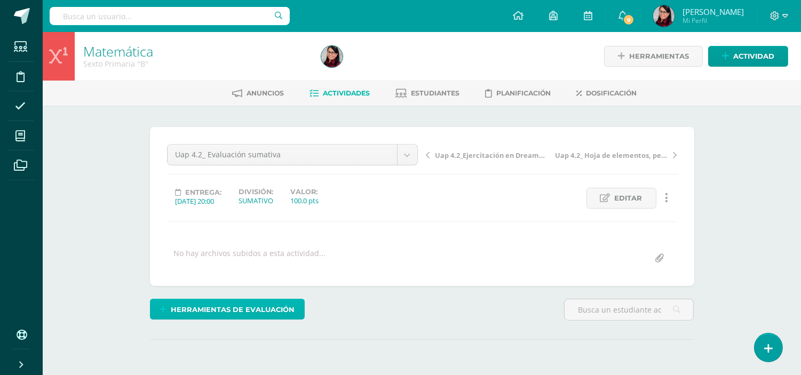
click at [252, 308] on span "Herramientas de evaluación" at bounding box center [233, 310] width 124 height 20
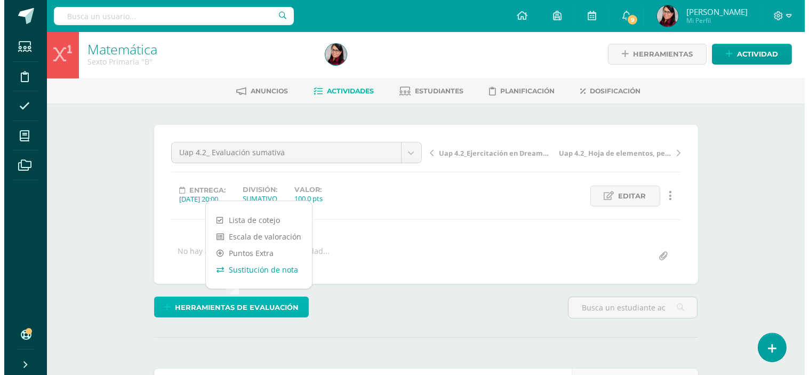
scroll to position [3, 0]
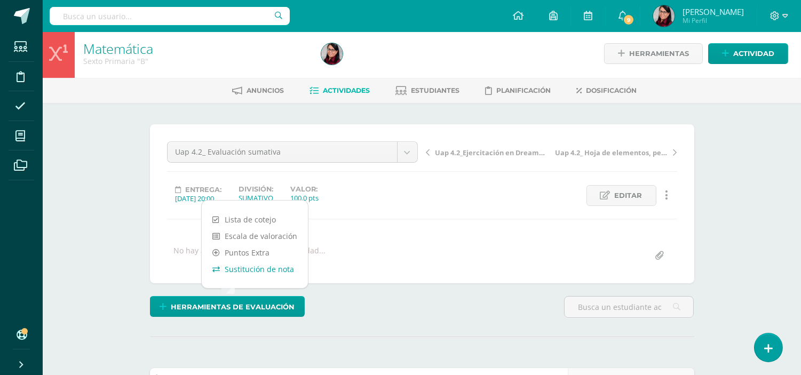
click at [273, 271] on link "Sustitución de nota" at bounding box center [255, 269] width 106 height 17
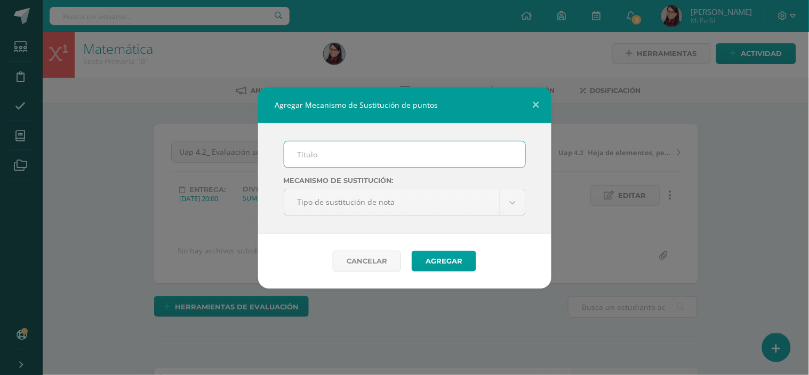
click at [433, 157] on input "text" at bounding box center [404, 154] width 241 height 26
type input "PMA"
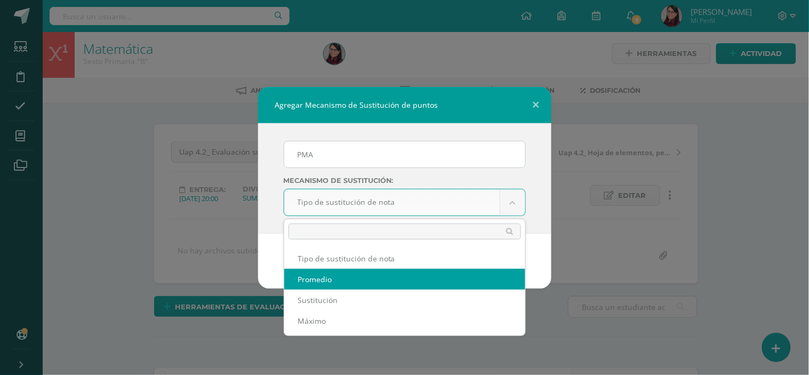
select select "average"
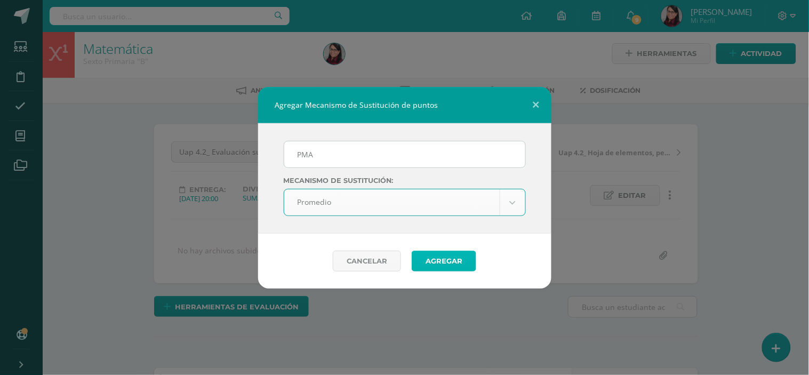
click at [435, 262] on button "Agregar" at bounding box center [444, 261] width 65 height 21
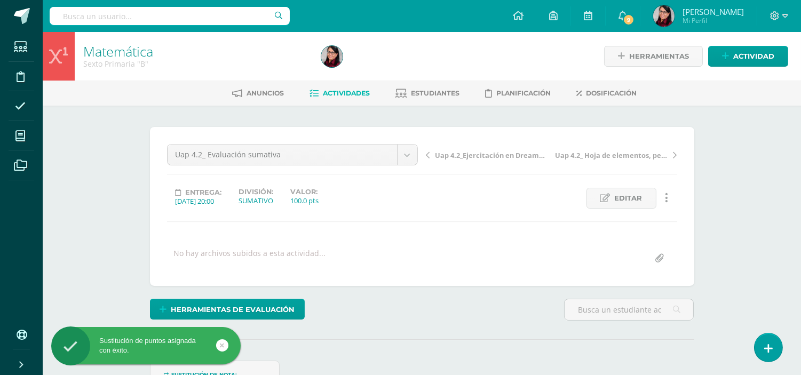
click at [340, 89] on span "Actividades" at bounding box center [346, 93] width 47 height 8
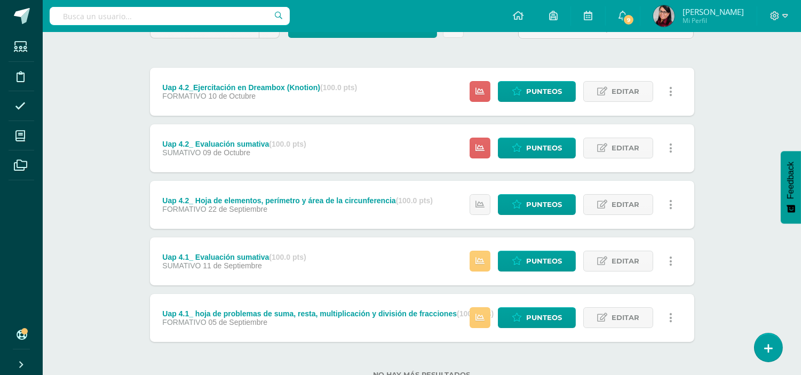
scroll to position [118, 0]
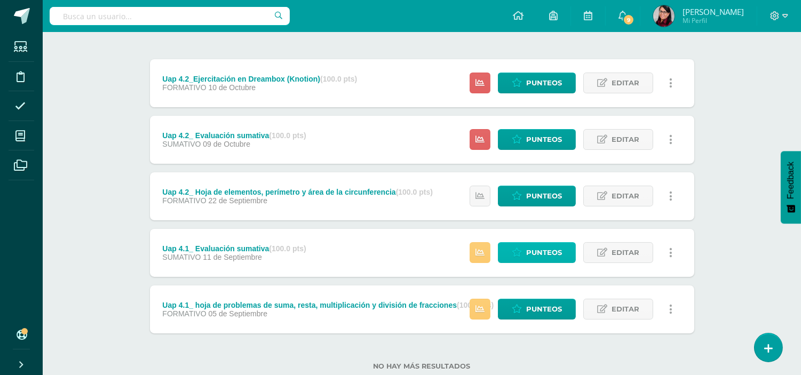
click at [535, 253] on span "Punteos" at bounding box center [544, 253] width 36 height 20
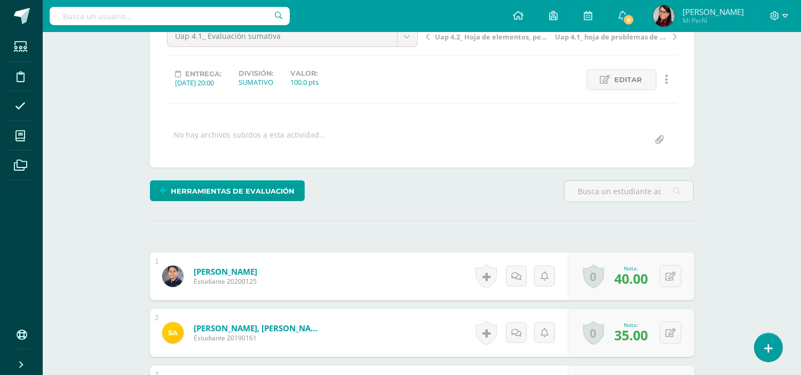
scroll to position [59, 0]
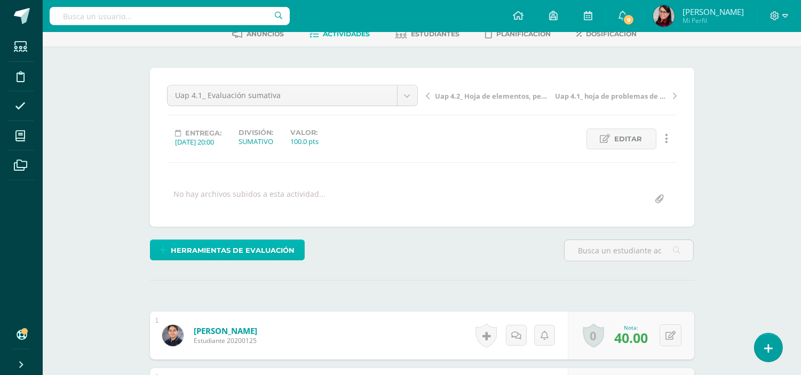
click at [242, 247] on span "Herramientas de evaluación" at bounding box center [233, 251] width 124 height 20
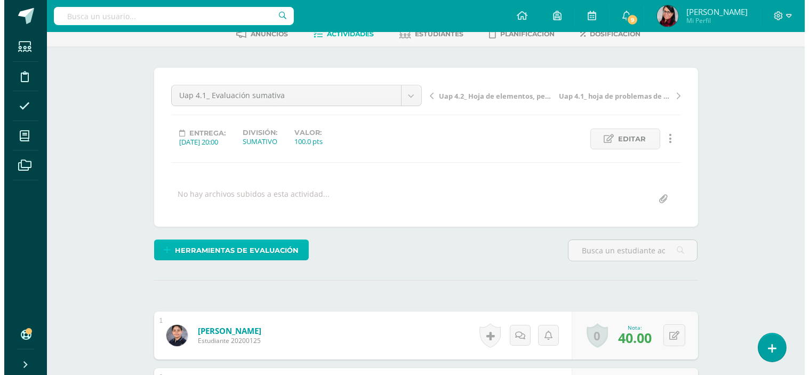
scroll to position [60, 0]
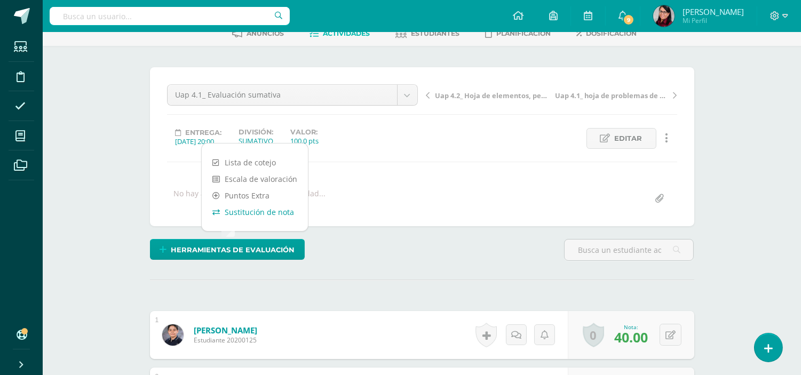
click at [260, 212] on link "Sustitución de nota" at bounding box center [255, 212] width 106 height 17
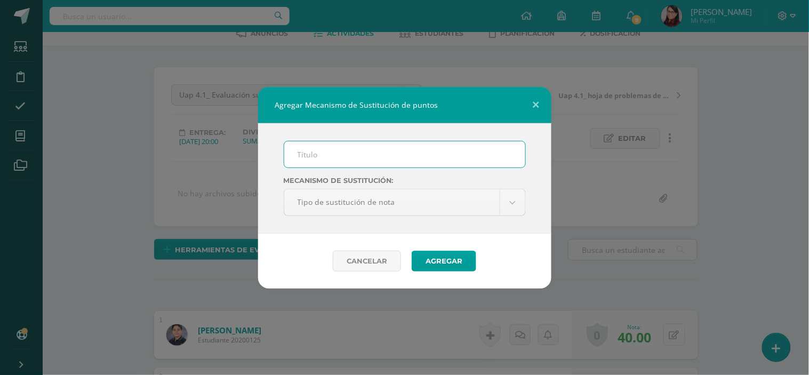
click at [323, 155] on input "text" at bounding box center [404, 154] width 241 height 26
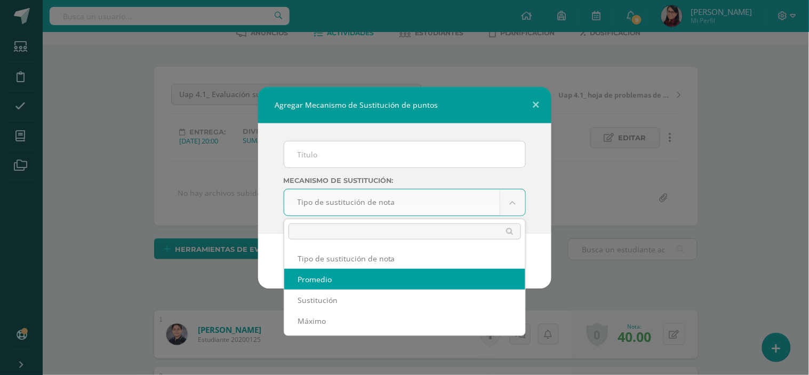
select select "average"
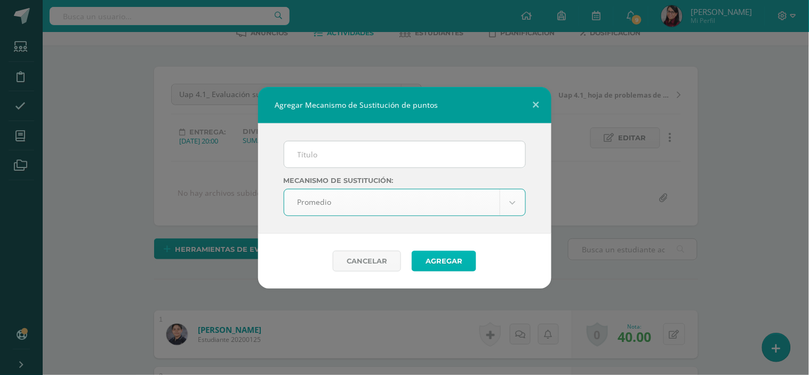
click at [434, 259] on button "Agregar" at bounding box center [444, 261] width 65 height 21
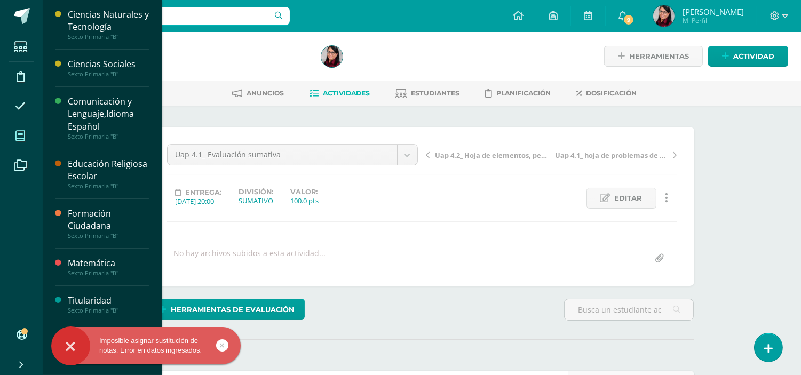
click at [24, 140] on icon at bounding box center [20, 136] width 10 height 11
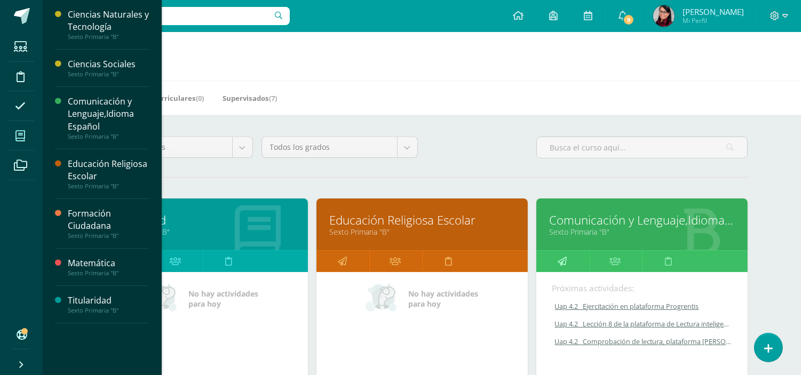
click at [563, 257] on icon at bounding box center [561, 261] width 9 height 21
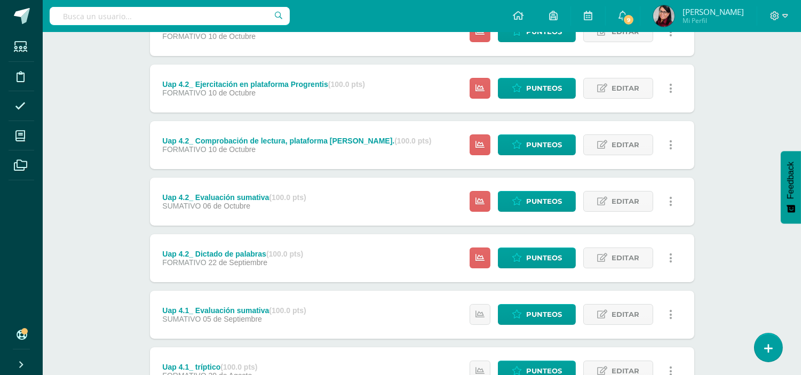
scroll to position [237, 0]
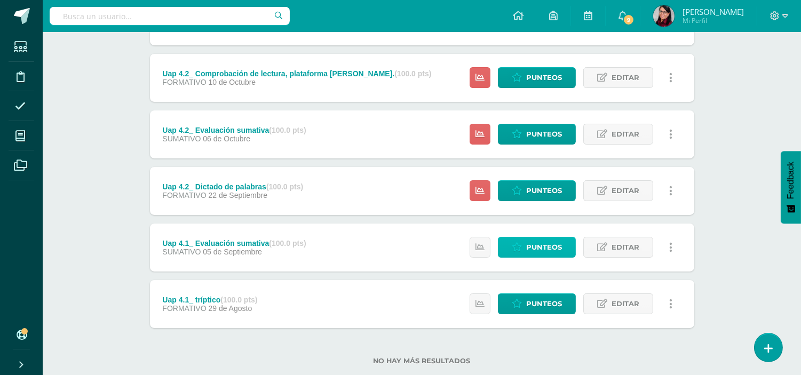
click at [532, 247] on span "Punteos" at bounding box center [544, 247] width 36 height 20
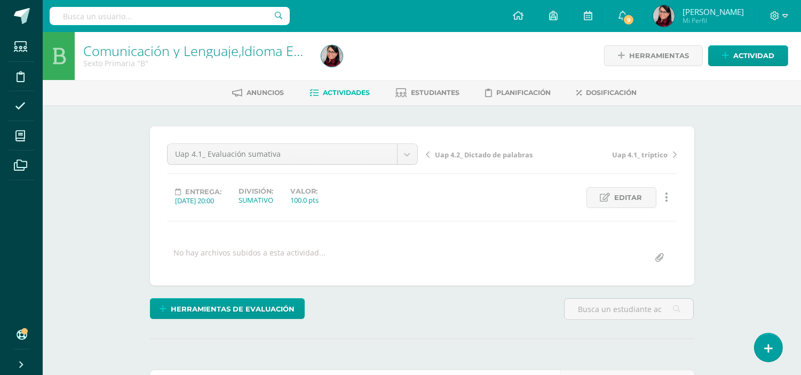
scroll to position [1, 0]
